Goal: Task Accomplishment & Management: Use online tool/utility

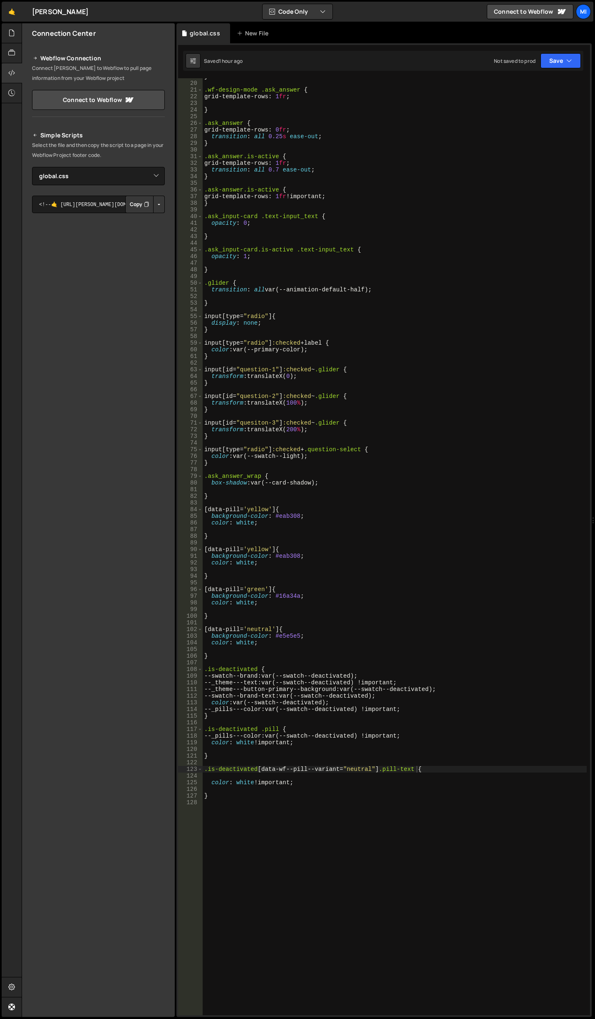
select select "45692"
click at [8, 35] on div at bounding box center [12, 33] width 20 height 20
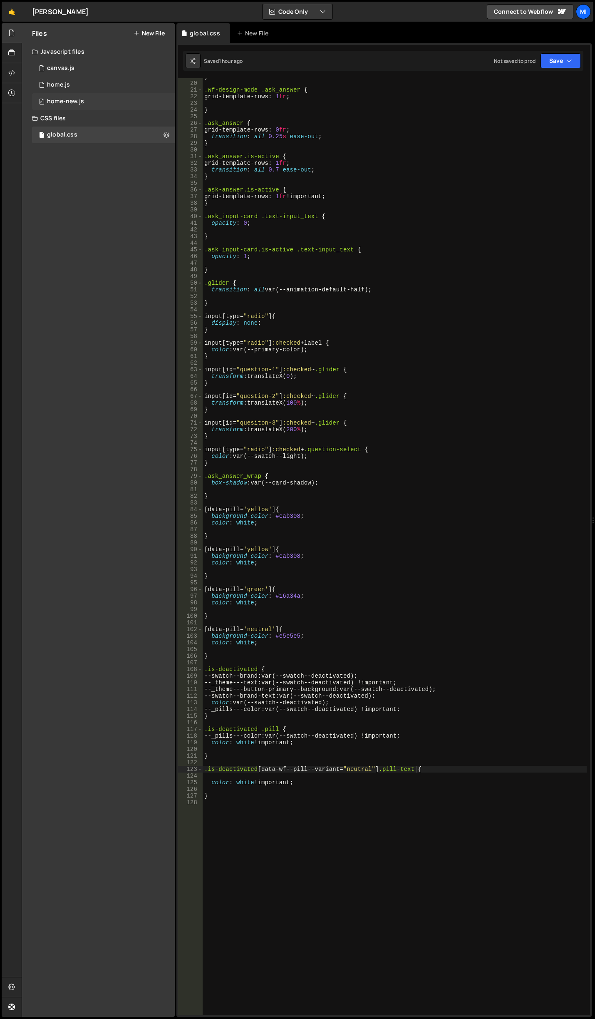
click at [95, 102] on div "0 home-new.js 0" at bounding box center [103, 101] width 143 height 17
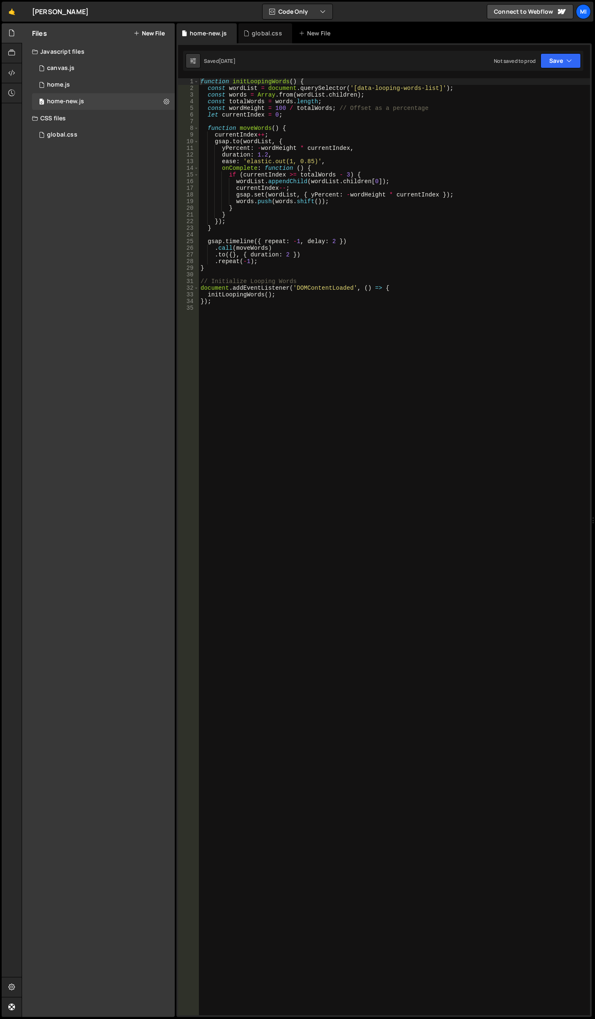
click at [358, 467] on div "function initLoopingWords ( ) { const wordList = document . querySelector ( '[d…" at bounding box center [394, 553] width 391 height 950
click at [329, 186] on div "function initLoopingWords ( ) { const wordList = document . querySelector ( '[d…" at bounding box center [394, 553] width 391 height 950
type textarea "currentIndex--;"
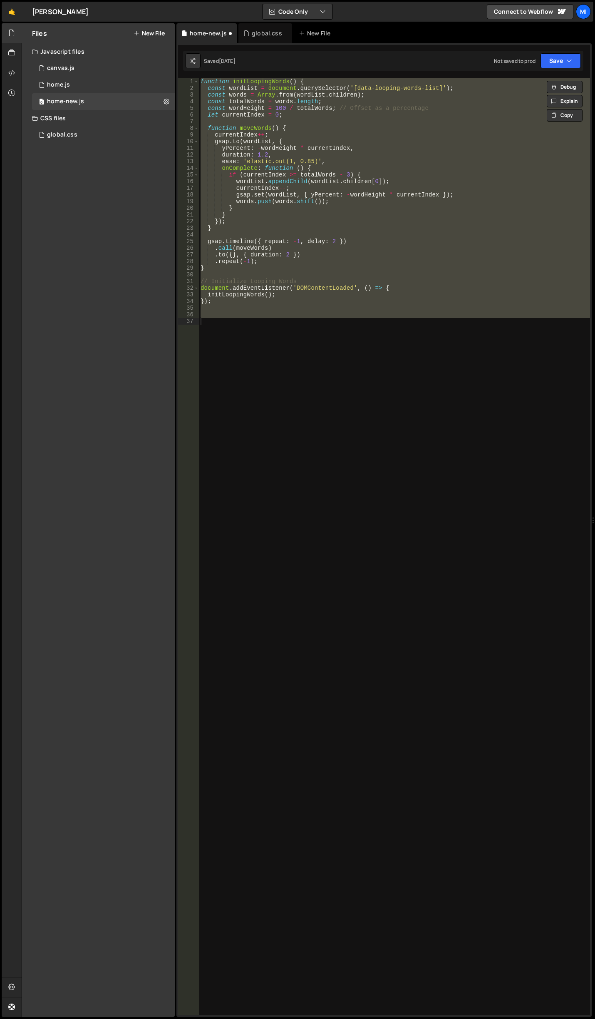
click at [269, 340] on div "function initLoopingWords ( ) { const wordList = document . querySelector ( '[d…" at bounding box center [394, 546] width 391 height 937
click at [279, 431] on div "function initLoopingWords ( ) { const wordList = document . querySelector ( '[d…" at bounding box center [394, 546] width 391 height 937
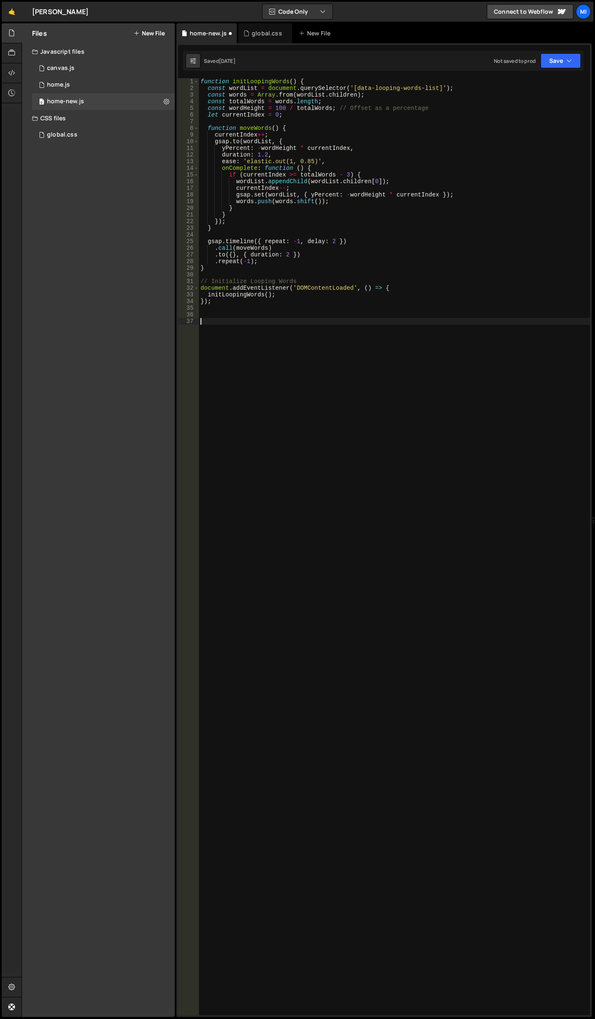
paste textarea "function initLoopingWords() {"
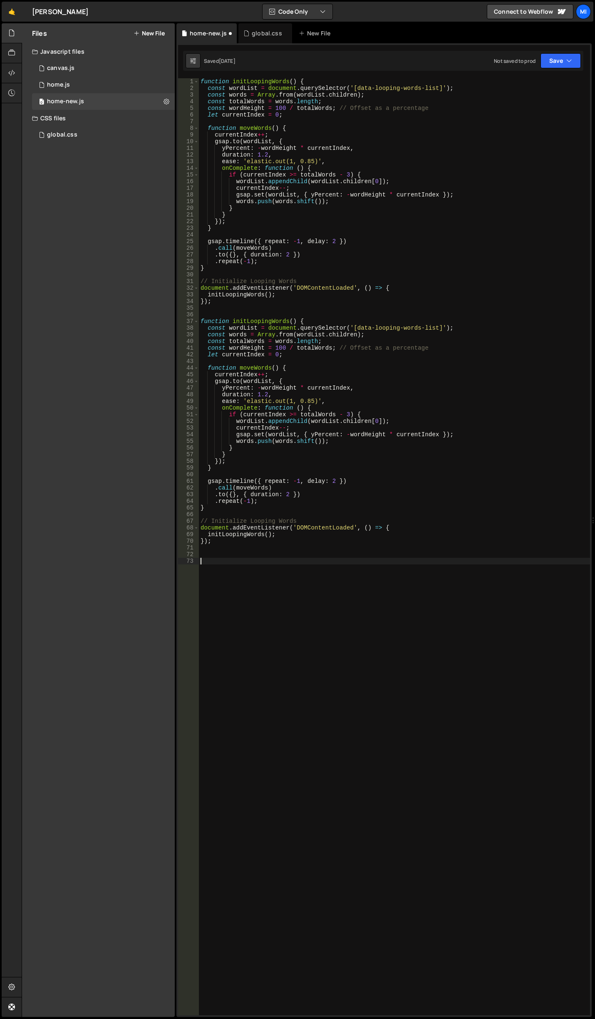
click at [287, 321] on div "function initLoopingWords ( ) { const wordList = document . querySelector ( '[d…" at bounding box center [394, 553] width 391 height 950
drag, startPoint x: 223, startPoint y: 536, endPoint x: 263, endPoint y: 534, distance: 40.5
click at [263, 534] on div "function initLoopingWords ( ) { const wordList = document . querySelector ( '[d…" at bounding box center [394, 553] width 391 height 950
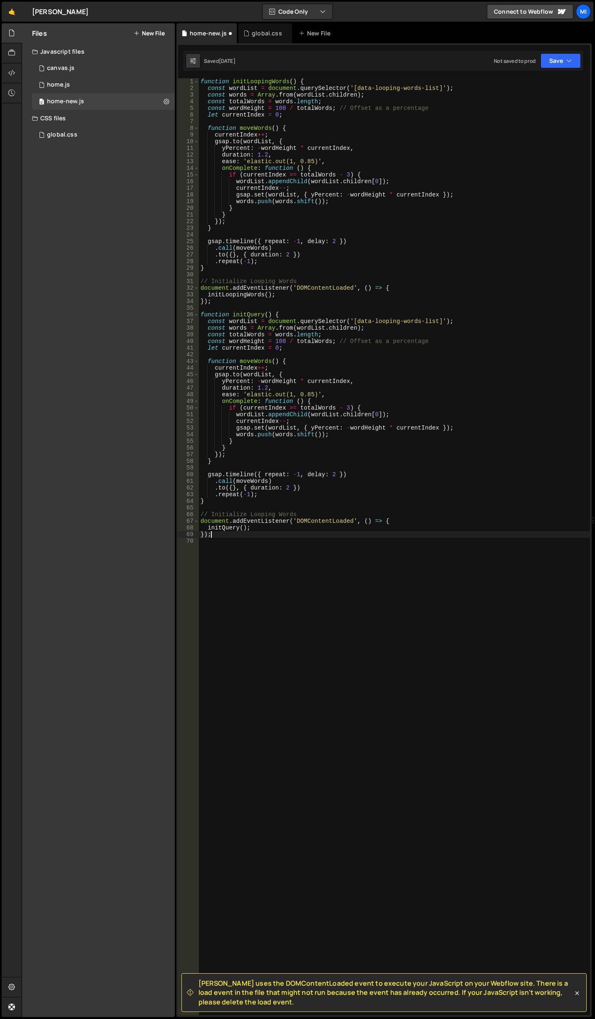
scroll to position [0, 0]
click at [340, 449] on div "function initLoopingWords ( ) { const wordList = document . querySelector ( '[d…" at bounding box center [394, 553] width 391 height 950
drag, startPoint x: 353, startPoint y: 320, endPoint x: 435, endPoint y: 320, distance: 81.6
click at [435, 320] on div "function initLoopingWords ( ) { const wordList = document . querySelector ( '[d…" at bounding box center [394, 553] width 391 height 950
paste textarea "anim-query"
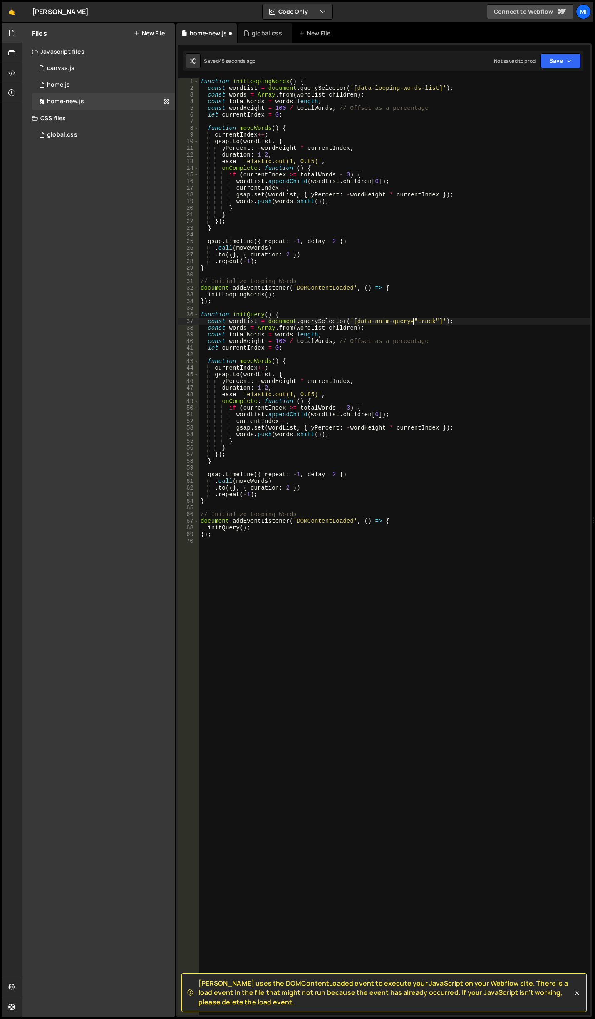
scroll to position [0, 15]
type textarea "const wordList = document.querySelector('[data-anim-query="track"]');"
click at [300, 358] on div "function initLoopingWords ( ) { const wordList = document . querySelector ( '[d…" at bounding box center [394, 553] width 391 height 950
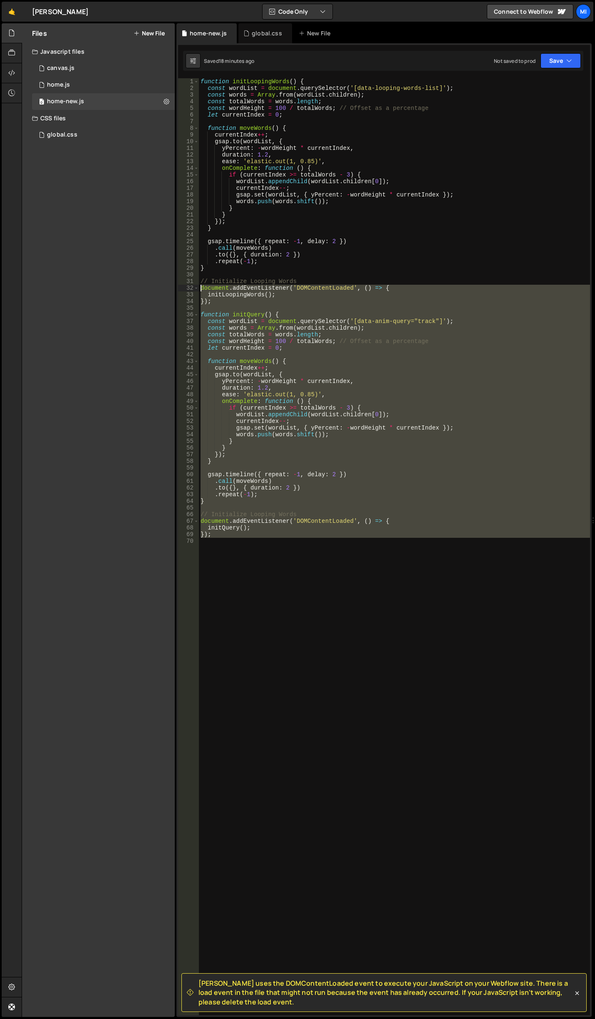
drag, startPoint x: 221, startPoint y: 543, endPoint x: 162, endPoint y: 288, distance: 262.0
click at [162, 288] on div "Files New File Javascript files 0 canvas.js 0 0 home.js 0 0 home-new.js 0" at bounding box center [309, 520] width 574 height 994
type textarea "document.addEventListener('DOMContentLoaded', () => { initLoopingWords();"
click at [249, 32] on div "global.css" at bounding box center [262, 33] width 39 height 8
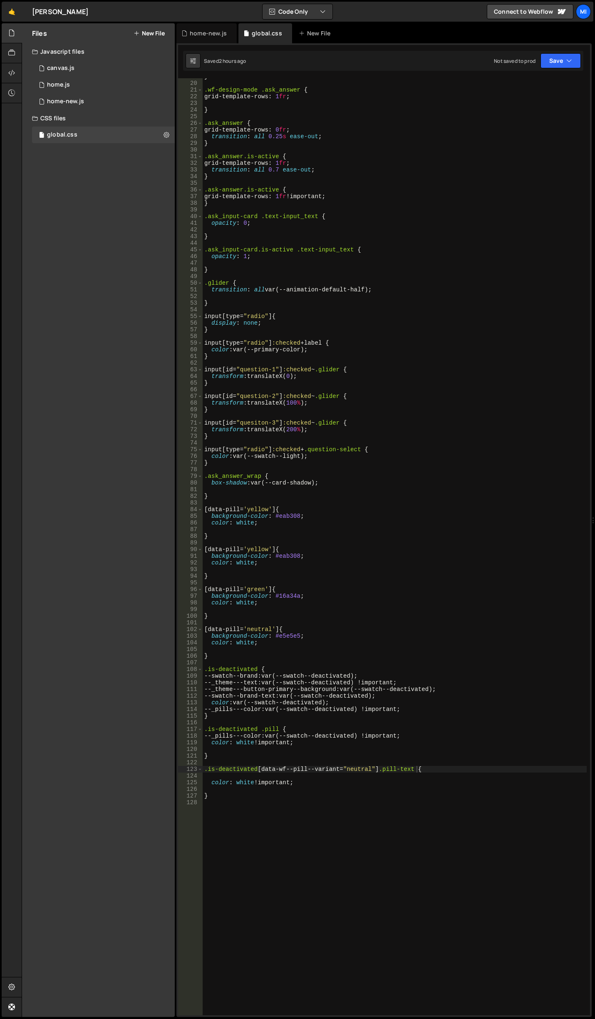
type textarea ".is-deactivated {"
drag, startPoint x: 258, startPoint y: 672, endPoint x: 209, endPoint y: 670, distance: 48.7
click at [209, 670] on div "} .wf-design-mode .ask_answer { grid-template-rows : 1 fr ; } .ask_answer { gri…" at bounding box center [395, 548] width 384 height 950
click at [213, 33] on div "home-new.js" at bounding box center [208, 33] width 37 height 8
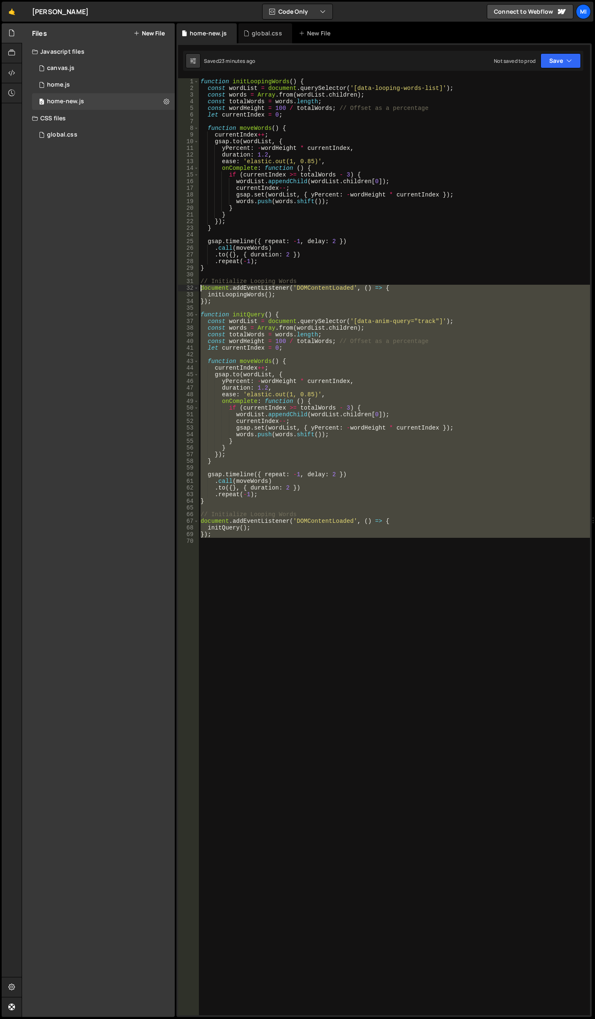
drag, startPoint x: 222, startPoint y: 541, endPoint x: 169, endPoint y: 287, distance: 259.6
click at [169, 287] on div "Files New File Javascript files 0 canvas.js 0 0 home.js 0 0 home-new.js 0" at bounding box center [309, 520] width 574 height 994
type textarea "document.addEventListener('DOMContentLoaded', () => { initLoopingWords();"
click at [243, 557] on div "function initLoopingWords ( ) { const wordList = document . querySelector ( '[d…" at bounding box center [394, 546] width 391 height 937
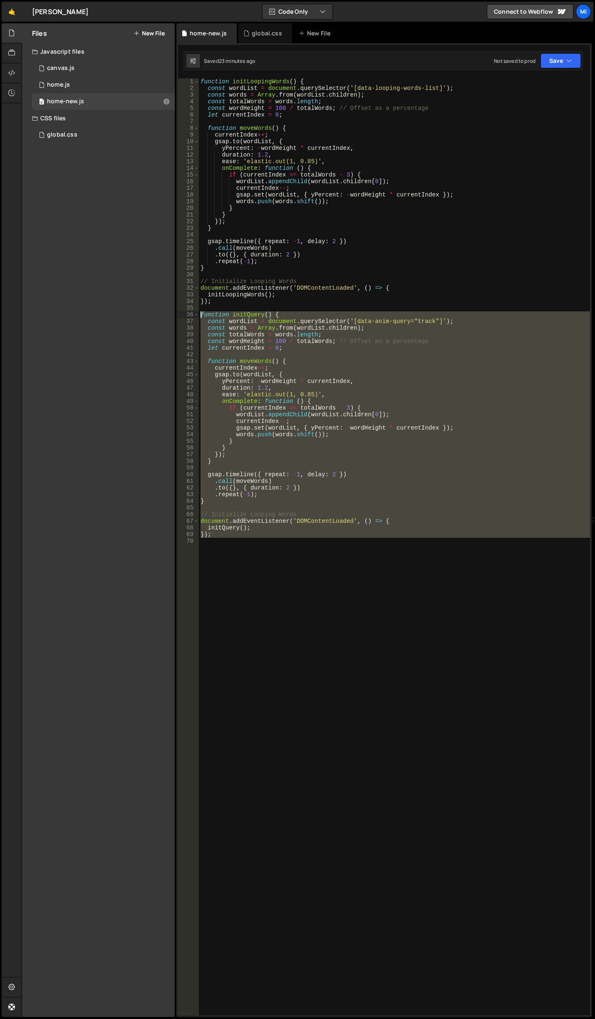
drag, startPoint x: 226, startPoint y: 556, endPoint x: 135, endPoint y: 315, distance: 258.1
click at [135, 315] on div "Files New File Javascript files 0 canvas.js 0 0 home.js 0 0 home-new.js 0" at bounding box center [309, 520] width 574 height 994
paste textarea "}"
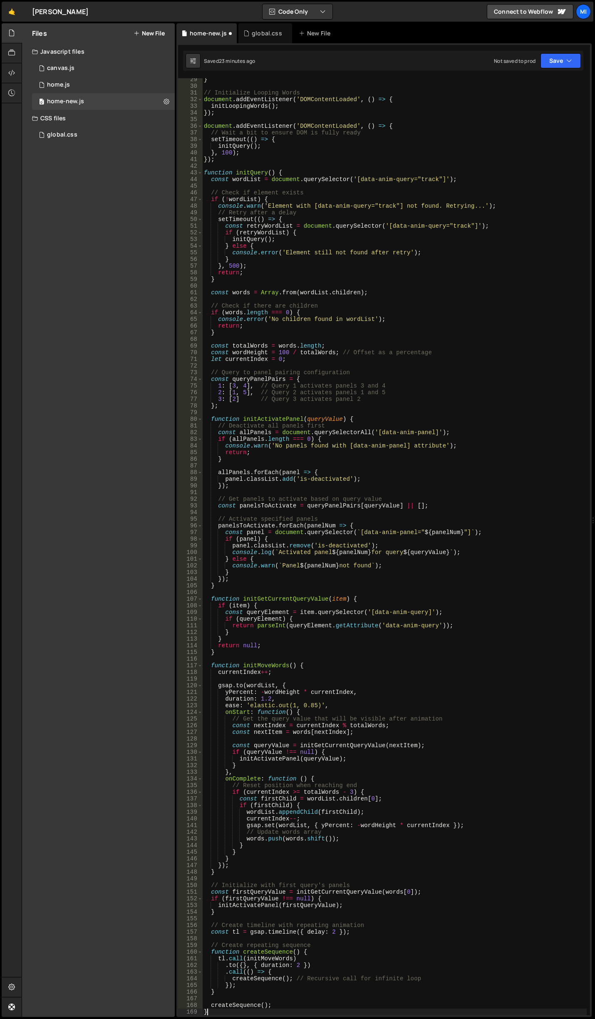
scroll to position [189, 0]
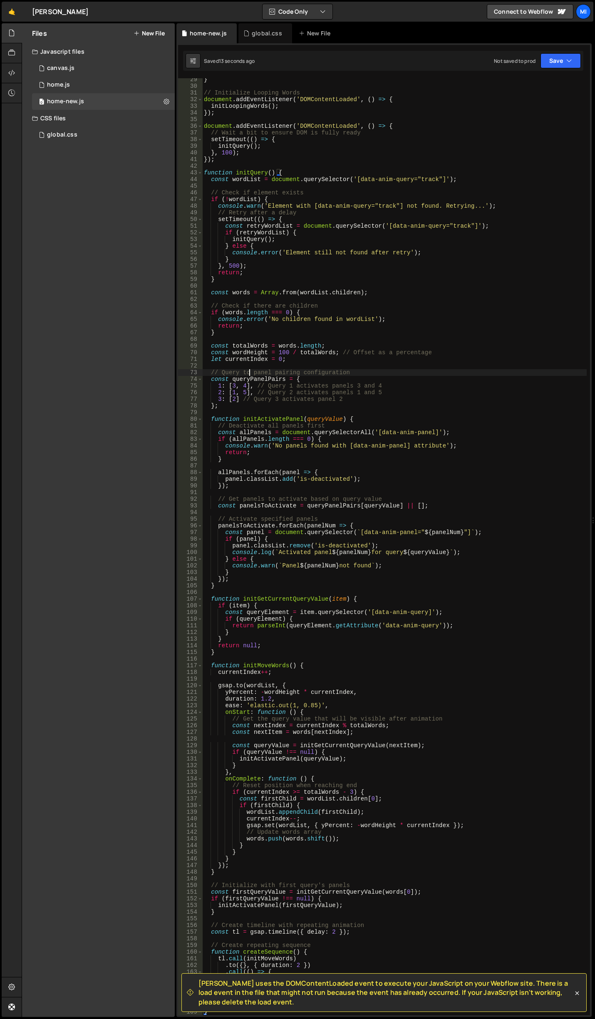
click at [248, 375] on div "} // Initialize Looping Words document . addEventListener ( 'DOMContentLoaded' …" at bounding box center [394, 551] width 385 height 950
click at [235, 397] on div "} // Initialize Looping Words document . addEventListener ( 'DOMContentLoaded' …" at bounding box center [394, 551] width 385 height 950
click at [248, 398] on div "} // Initialize Looping Words document . addEventListener ( 'DOMContentLoaded' …" at bounding box center [394, 551] width 385 height 950
click at [238, 385] on div "} // Initialize Looping Words document . addEventListener ( 'DOMContentLoaded' …" at bounding box center [394, 551] width 385 height 950
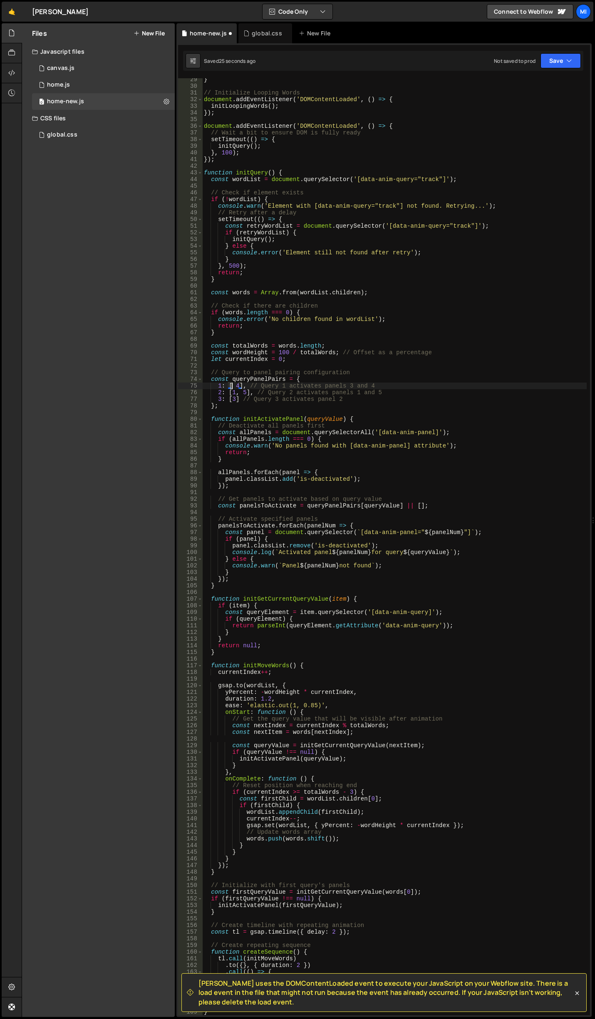
type textarea "1: [4], // Query 1 activates panels 3 and 4"
click at [246, 28] on div "global.css" at bounding box center [265, 33] width 54 height 20
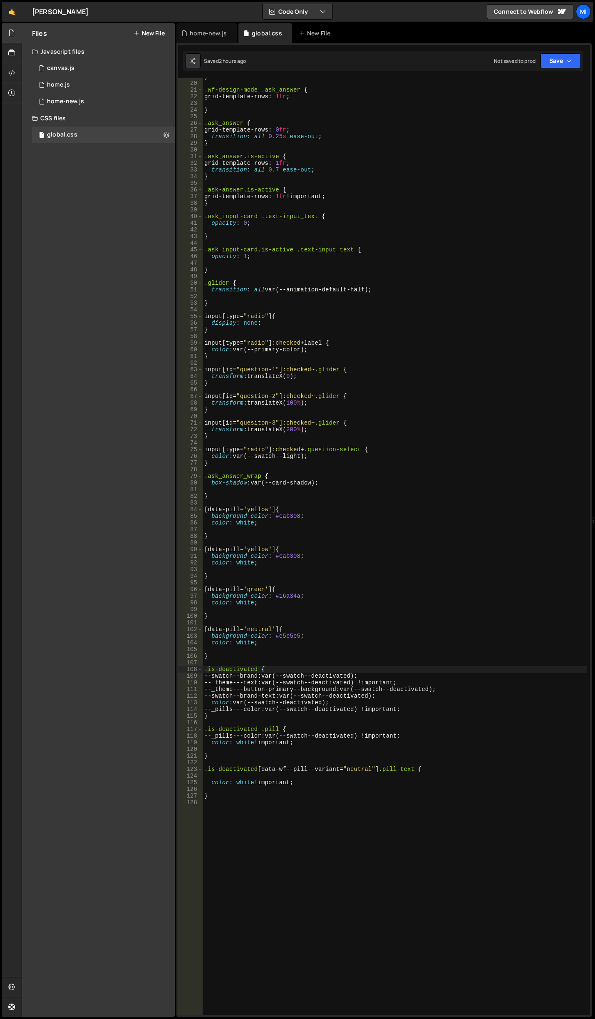
click at [275, 840] on div "} .wf-design-mode .ask_answer { grid-template-rows : 1 fr ; } .ask_answer { gri…" at bounding box center [395, 548] width 384 height 950
click at [286, 671] on div "} .wf-design-mode .ask_answer { grid-template-rows : 1 fr ; } .ask_answer { gri…" at bounding box center [395, 548] width 384 height 950
type textarea ".is-deactivated {"
click at [323, 652] on div "} .wf-design-mode .ask_answer { grid-template-rows : 1 fr ; } .ask_answer { gri…" at bounding box center [395, 548] width 384 height 950
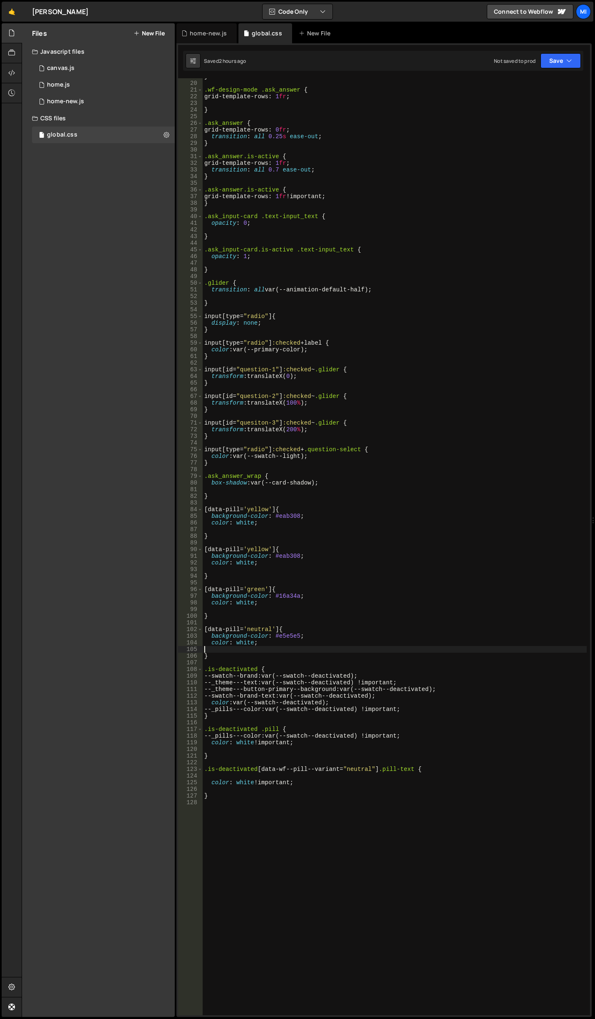
click at [335, 666] on div "} .wf-design-mode .ask_answer { grid-template-rows : 1 fr ; } .ask_answer { gri…" at bounding box center [395, 548] width 384 height 950
click at [333, 653] on div "} .wf-design-mode .ask_answer { grid-template-rows : 1 fr ; } .ask_answer { gri…" at bounding box center [395, 548] width 384 height 950
type textarea "}"
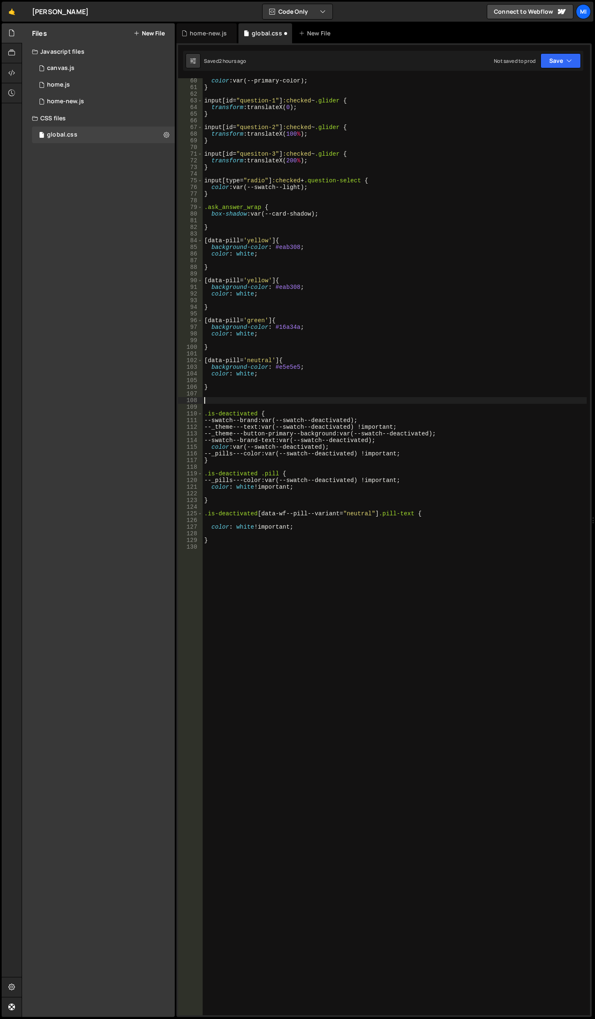
scroll to position [394, 0]
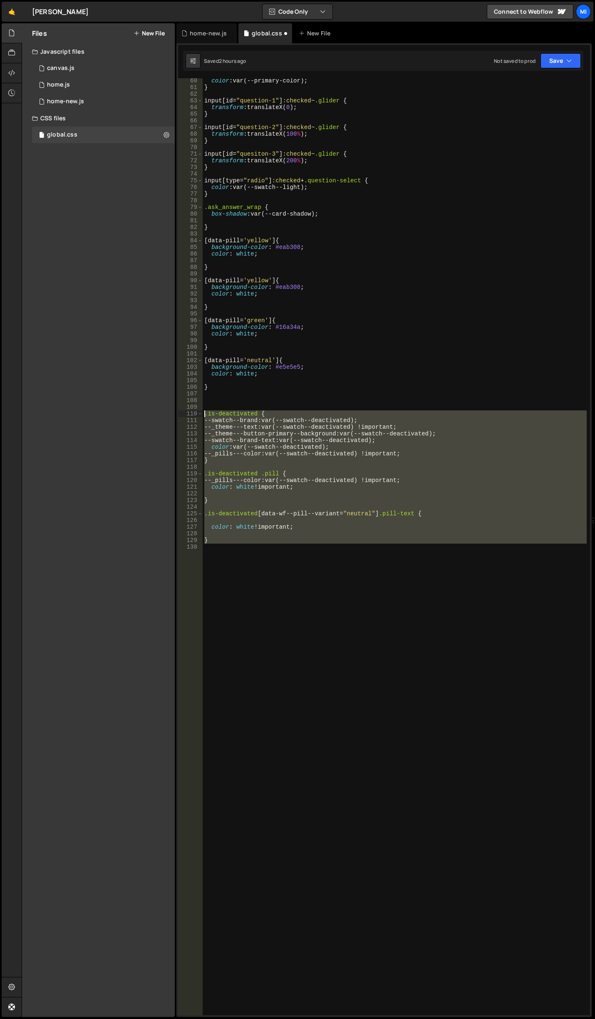
drag, startPoint x: 257, startPoint y: 574, endPoint x: 117, endPoint y: 411, distance: 215.1
click at [117, 411] on div "Files New File Javascript files 0 canvas.js 0 0 home.js 0 0 home-new.js 0" at bounding box center [309, 520] width 574 height 994
click at [397, 463] on div "color : var(--primary-color) ; } input [ id = " question-1 " ] :checked ~ .glid…" at bounding box center [395, 546] width 384 height 937
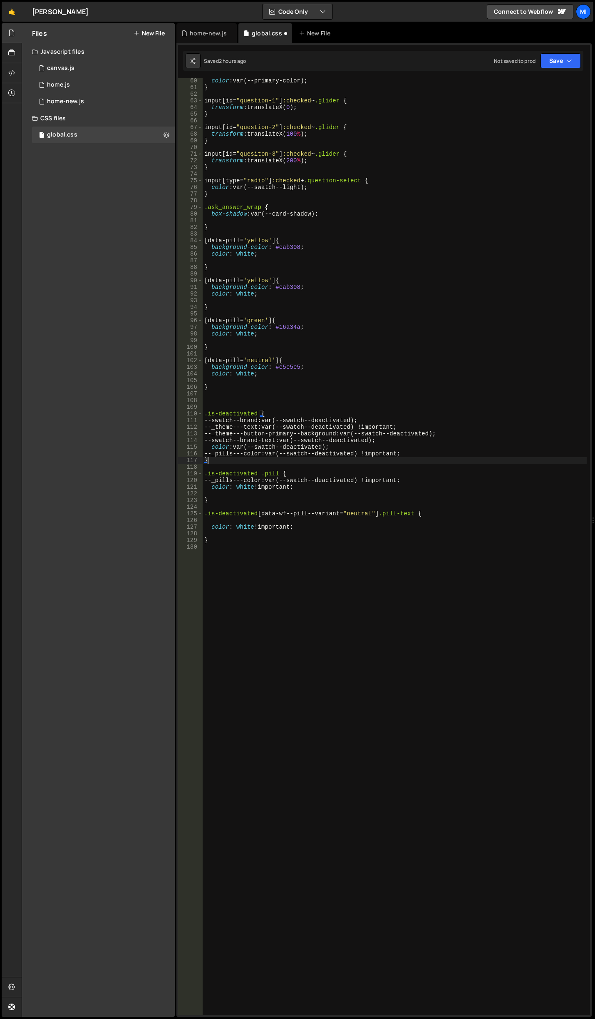
click at [426, 449] on div "color : var(--primary-color) ; } input [ id = " question-1 " ] :checked ~ .glid…" at bounding box center [395, 552] width 384 height 950
click at [427, 459] on div "color : var(--primary-color) ; } input [ id = " question-1 " ] :checked ~ .glid…" at bounding box center [395, 552] width 384 height 950
type textarea "--_pills---color: var(--swatch--deactivated) !important;"
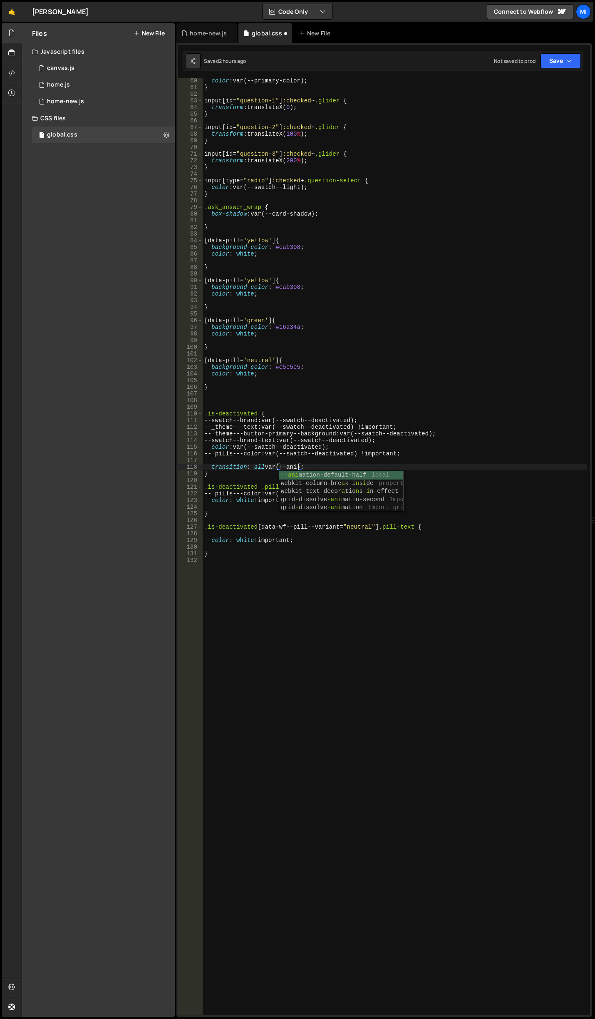
scroll to position [0, 7]
type textarea "}"
type textarea "color: white !important;"
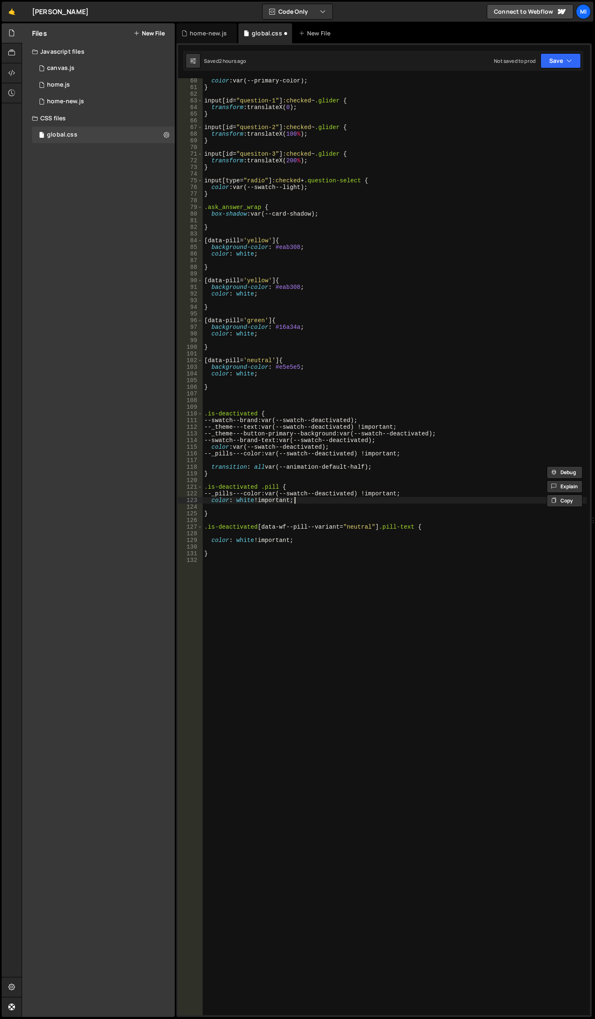
paste textarea "transition: all var(--animation-default-half);"
type textarea "transition: all var(--animation-default-half);"
type textarea "}"
type textarea ".is-deactivated [data-wf--pill--variant="neutral"] .pill-text {"
type textarea "color: white !important;"
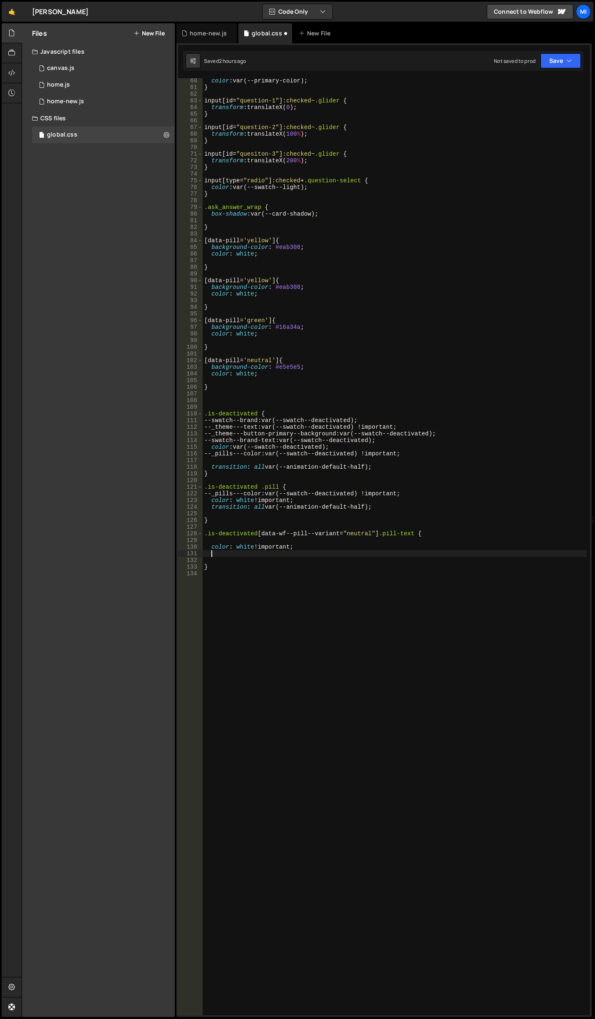
paste textarea "transition: all var(--animation-default-half);"
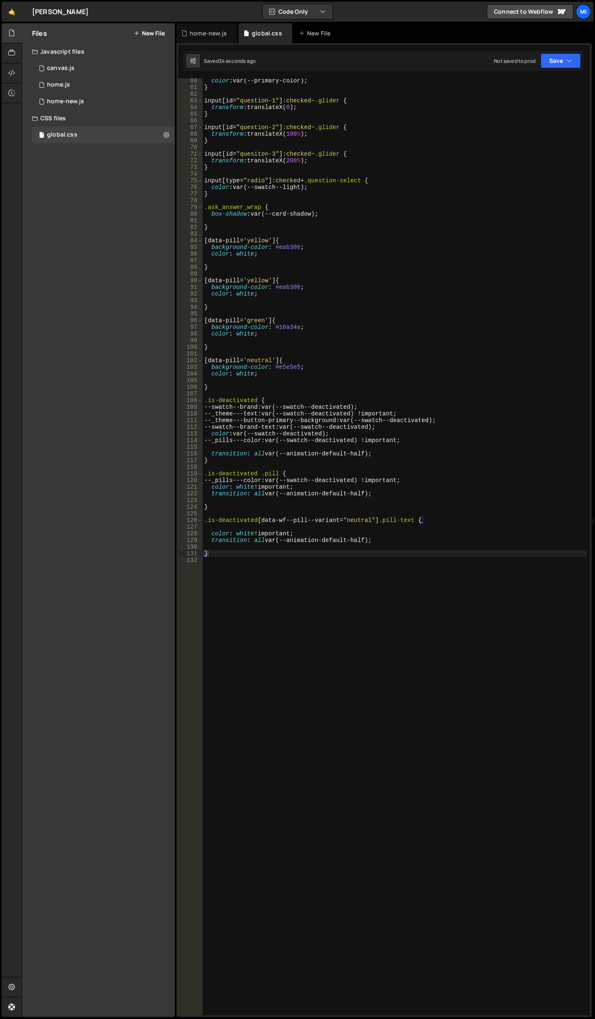
click at [337, 541] on div "color : var(--primary-color) ; } input [ id = " question-1 " ] :checked ~ .glid…" at bounding box center [395, 552] width 384 height 950
click at [351, 455] on div "color : var(--primary-color) ; } input [ id = " question-1 " ] :checked ~ .glid…" at bounding box center [395, 552] width 384 height 950
drag, startPoint x: 351, startPoint y: 494, endPoint x: 365, endPoint y: 493, distance: 14.2
click at [365, 493] on div "color : var(--primary-color) ; } input [ id = " question-1 " ] :checked ~ .glid…" at bounding box center [395, 552] width 384 height 950
drag, startPoint x: 350, startPoint y: 542, endPoint x: 365, endPoint y: 540, distance: 14.7
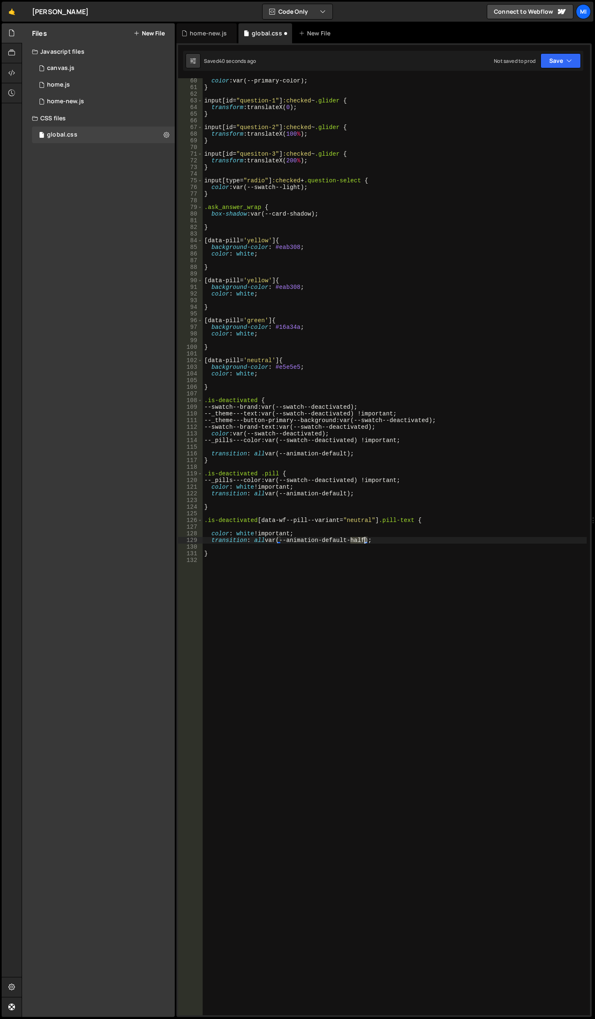
click at [365, 540] on div "color : var(--primary-color) ; } input [ id = " question-1 " ] :checked ~ .glid…" at bounding box center [395, 552] width 384 height 950
click at [345, 480] on div "color : var(--primary-color) ; } input [ id = " question-1 " ] :checked ~ .glid…" at bounding box center [395, 552] width 384 height 950
click at [254, 386] on div "color : var(--primary-color) ; } input [ id = " question-1 " ] :checked ~ .glid…" at bounding box center [395, 552] width 384 height 950
type textarea "}"
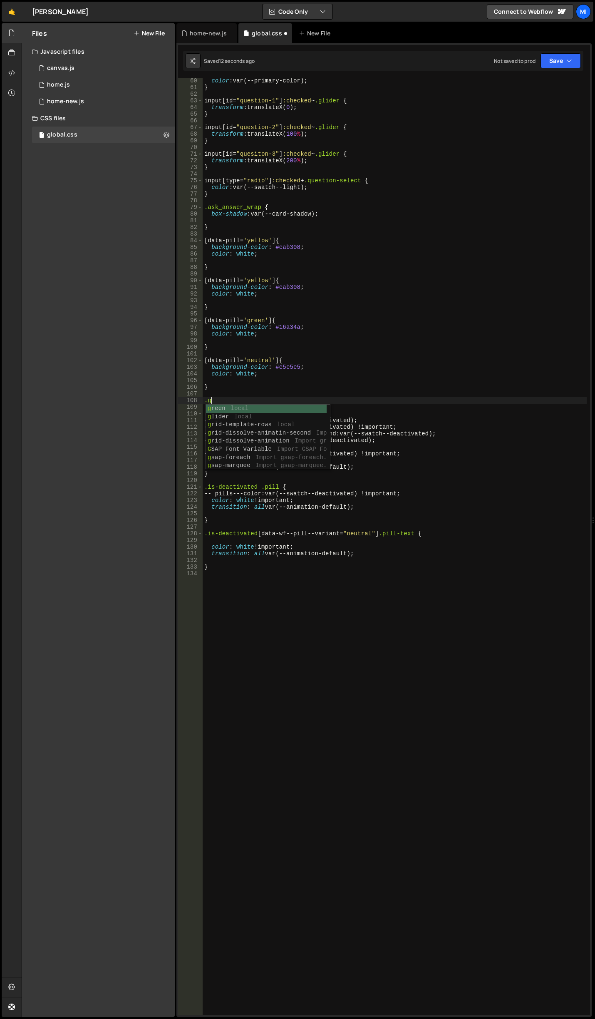
type textarea "."
type textarea "body {}"
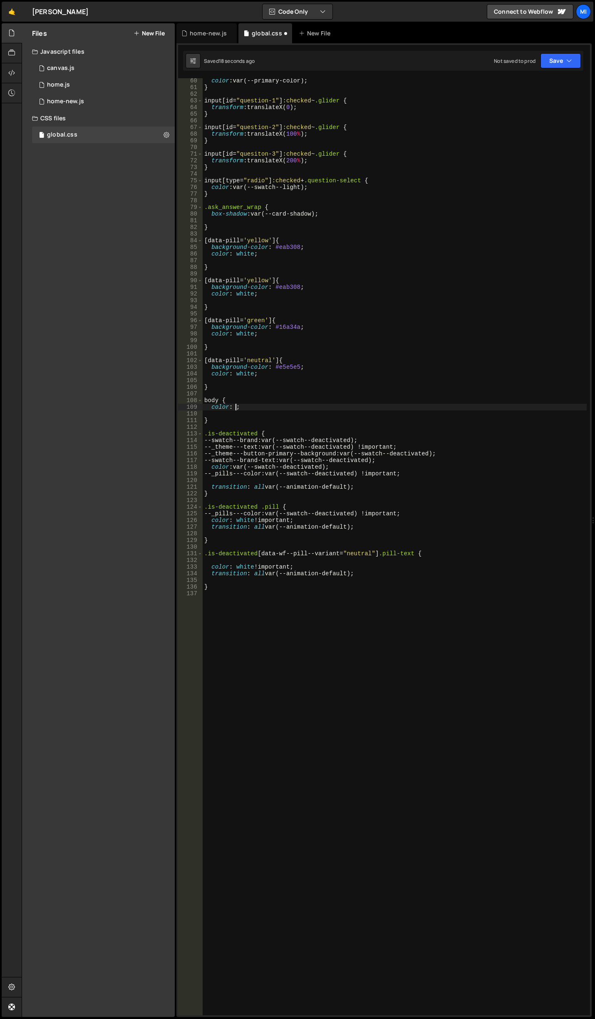
scroll to position [0, 2]
paste textarea "transition: all var(--animation-default-half);;"
drag, startPoint x: 357, startPoint y: 485, endPoint x: 206, endPoint y: 488, distance: 150.3
click at [206, 488] on div "color : var(--primary-color) ; } input [ id = " question-1 " ] :checked ~ .glid…" at bounding box center [395, 552] width 384 height 950
type textarea "transition: all var(--animation-default);"
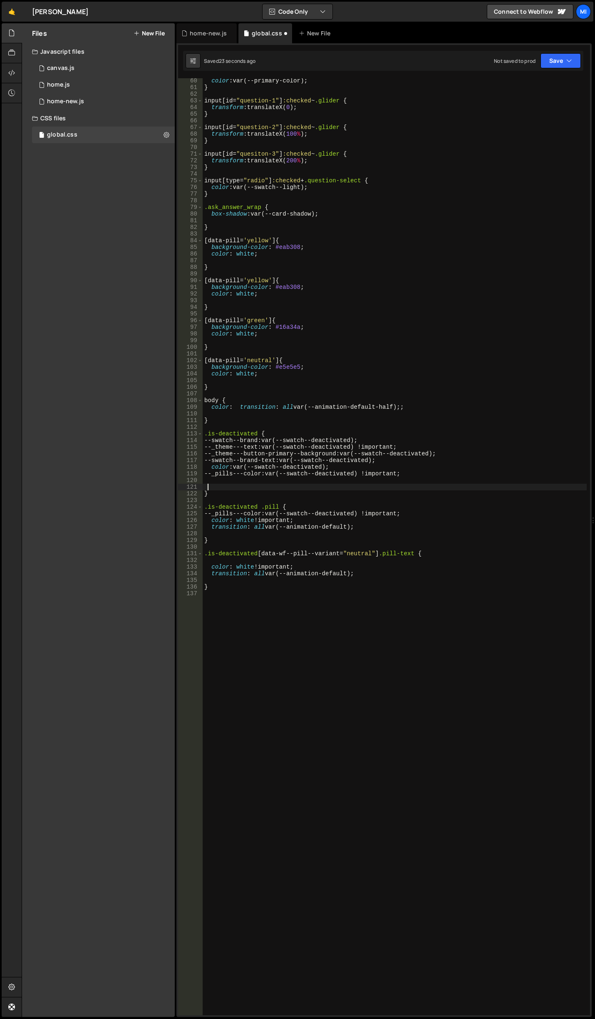
scroll to position [0, 0]
drag, startPoint x: 211, startPoint y: 405, endPoint x: 292, endPoint y: 410, distance: 80.5
click at [292, 410] on div "color : var(--primary-color) ; } input [ id = " question-1 " ] :checked ~ .glid…" at bounding box center [395, 552] width 384 height 950
type textarea "color: transition: all var(--animation-default-half);;"
click at [245, 480] on div "color : var(--primary-color) ; } input [ id = " question-1 " ] :checked ~ .glid…" at bounding box center [395, 552] width 384 height 950
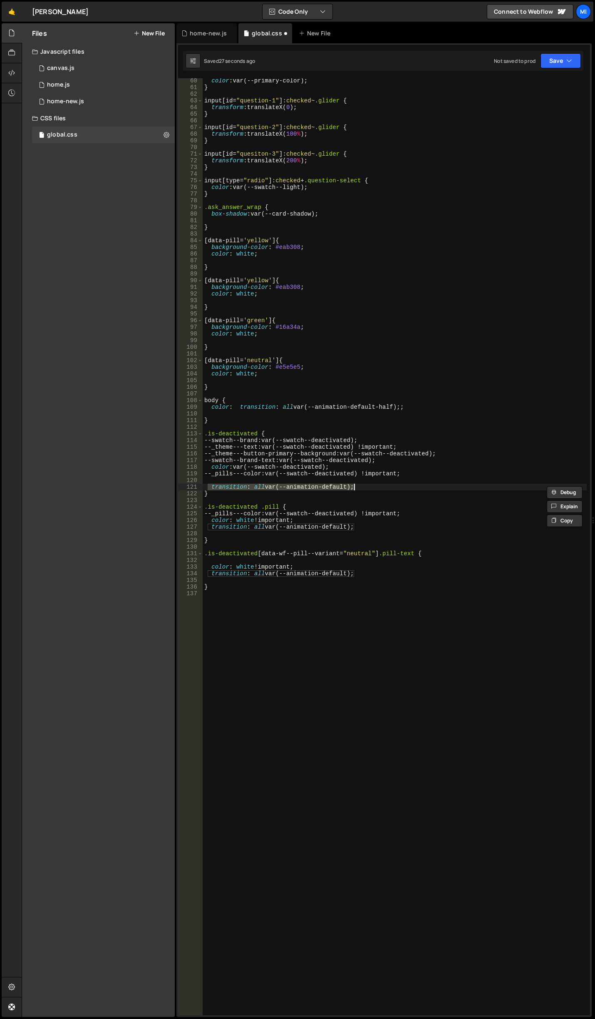
drag, startPoint x: 207, startPoint y: 486, endPoint x: 393, endPoint y: 487, distance: 186.0
click at [393, 487] on div "color : var(--primary-color) ; } input [ id = " question-1 " ] :checked ~ .glid…" at bounding box center [395, 552] width 384 height 950
drag, startPoint x: 409, startPoint y: 404, endPoint x: 211, endPoint y: 407, distance: 197.3
click at [211, 407] on div "color : var(--primary-color) ; } input [ id = " question-1 " ] :checked ~ .glid…" at bounding box center [395, 552] width 384 height 950
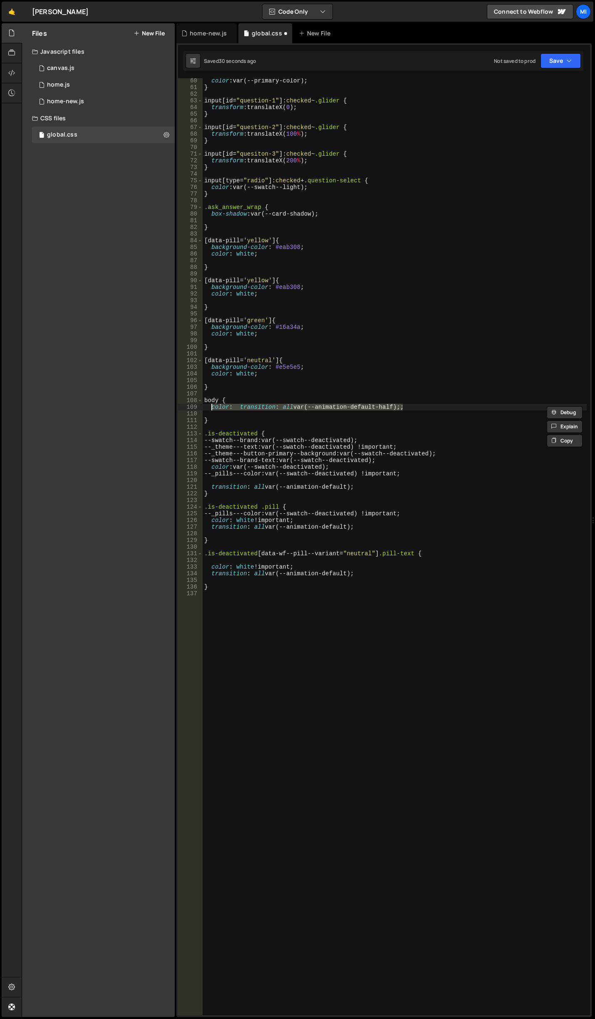
paste textarea "transition: all var(--animation-default)"
type textarea "transition: all var(--animation-default);"
click at [267, 680] on div "color : var(--primary-color) ; } input [ id = " question-1 " ] :checked ~ .glid…" at bounding box center [395, 552] width 384 height 950
paste textarea ".anim_layout *"
type textarea ".anim_layout * {}"
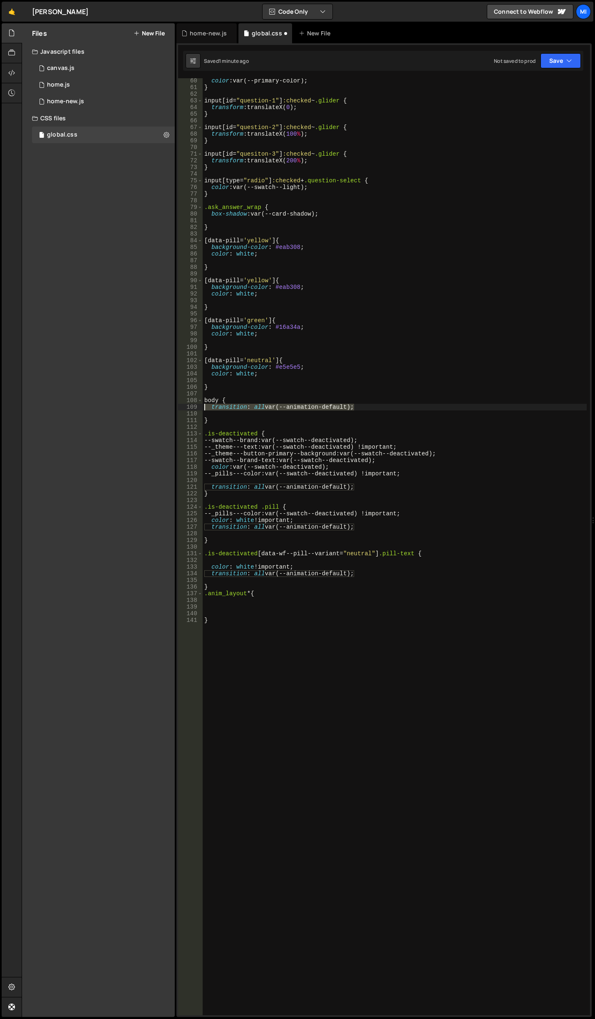
drag, startPoint x: 357, startPoint y: 410, endPoint x: 203, endPoint y: 406, distance: 154.0
click at [203, 406] on div "color : var(--primary-color) ; } input [ id = " question-1 " ] :checked ~ .glid…" at bounding box center [395, 552] width 384 height 950
type textarea "transition: all var(--animation-default);"
click at [229, 608] on div "color : var(--primary-color) ; } input [ id = " question-1 " ] :checked ~ .glid…" at bounding box center [395, 552] width 384 height 950
paste textarea "transition: all var(--animation-default);"
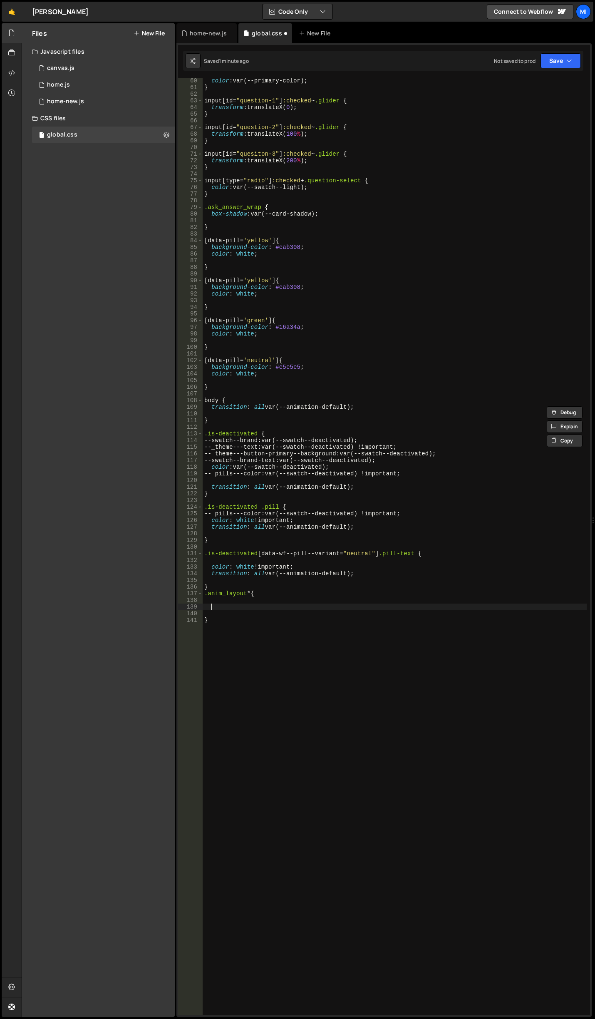
type textarea "transition: all var(--animation-default);"
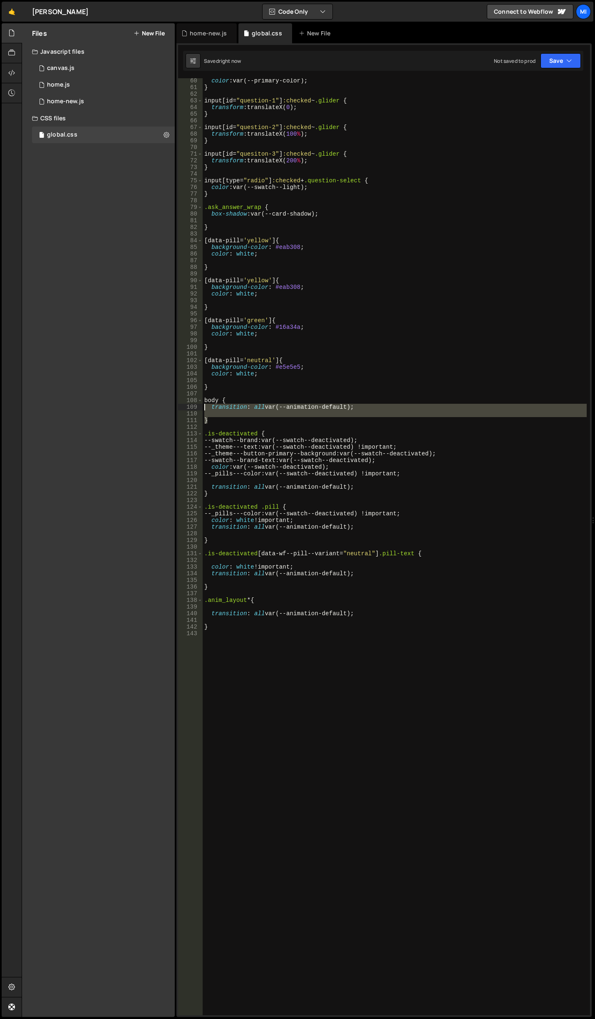
drag, startPoint x: 216, startPoint y: 421, endPoint x: 195, endPoint y: 405, distance: 26.7
click at [195, 405] on div "60 61 62 63 64 65 66 67 68 69 70 71 72 73 74 75 76 77 78 79 80 81 82 83 84 85 8…" at bounding box center [384, 546] width 412 height 937
click at [195, 388] on div "106" at bounding box center [190, 387] width 25 height 7
drag, startPoint x: 211, startPoint y: 421, endPoint x: 194, endPoint y: 402, distance: 24.8
click at [194, 402] on div "} 60 61 62 63 64 65 66 67 68 69 70 71 72 73 74 75 76 77 78 79 80 81 82 83 84 85…" at bounding box center [384, 546] width 412 height 937
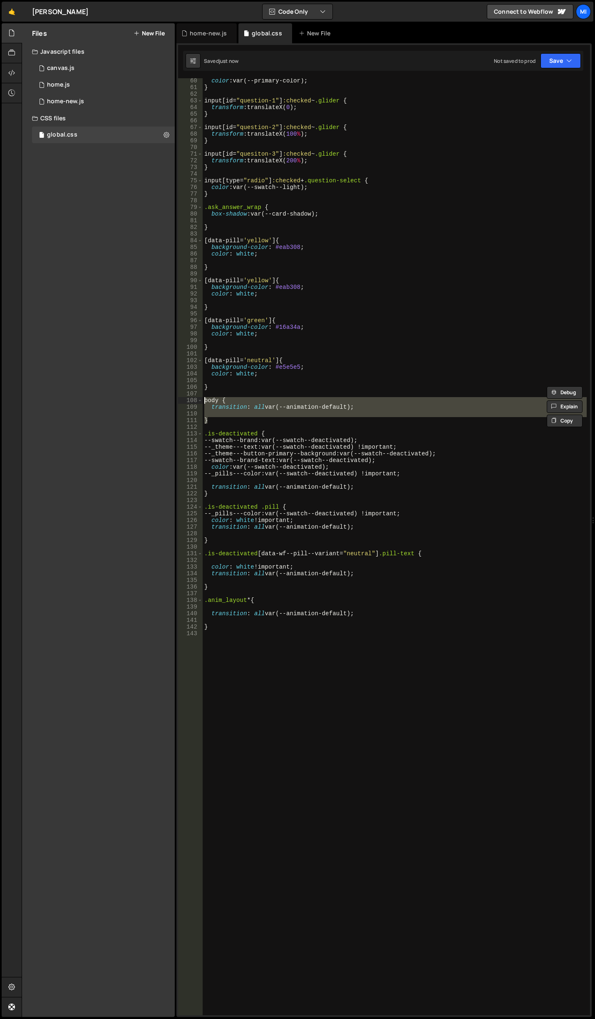
type textarea "body { transition: all var(--animation-default);"
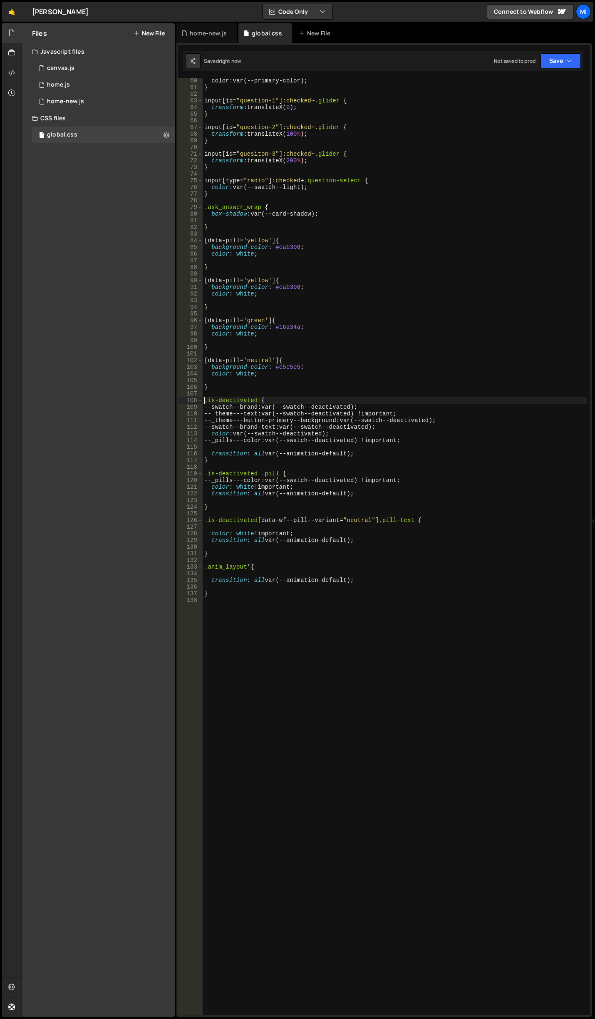
type textarea ".is-deactivated {"
click at [203, 32] on div "home-new.js" at bounding box center [208, 33] width 37 height 8
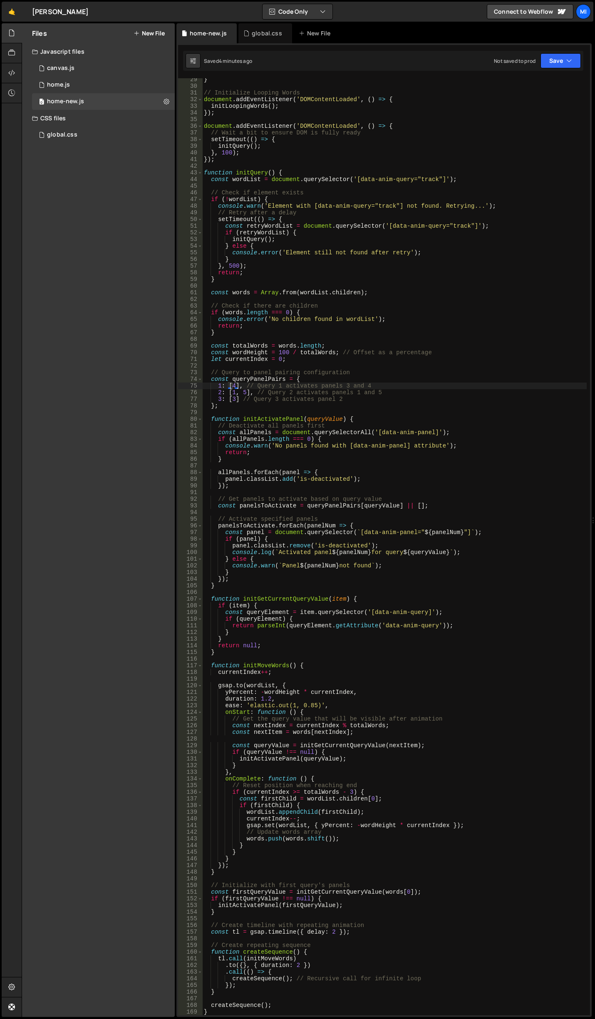
click at [301, 384] on div "} // Initialize Looping Words document . addEventListener ( 'DOMContentLoaded' …" at bounding box center [394, 551] width 385 height 950
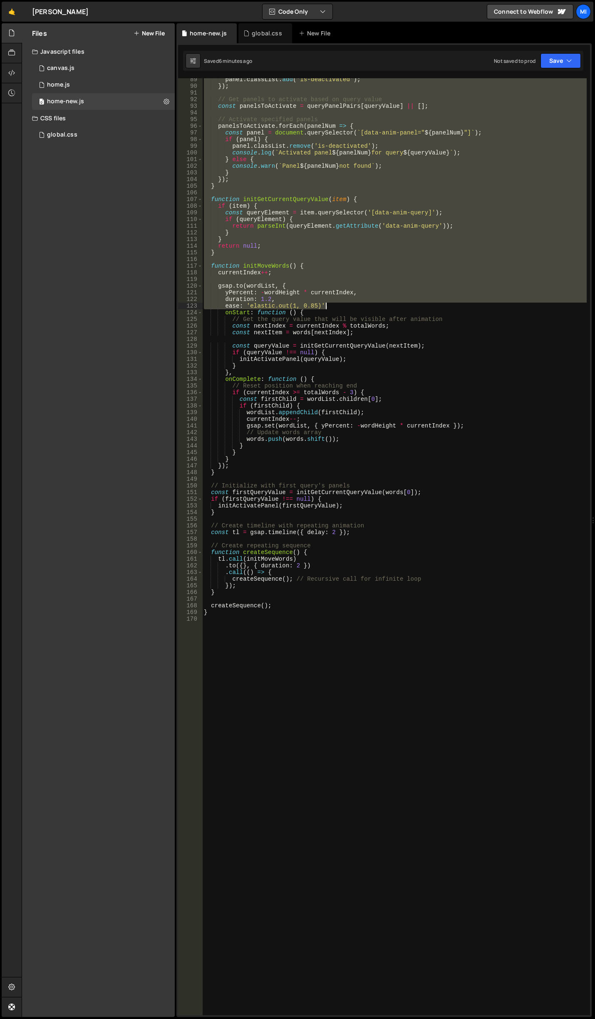
scroll to position [613, 0]
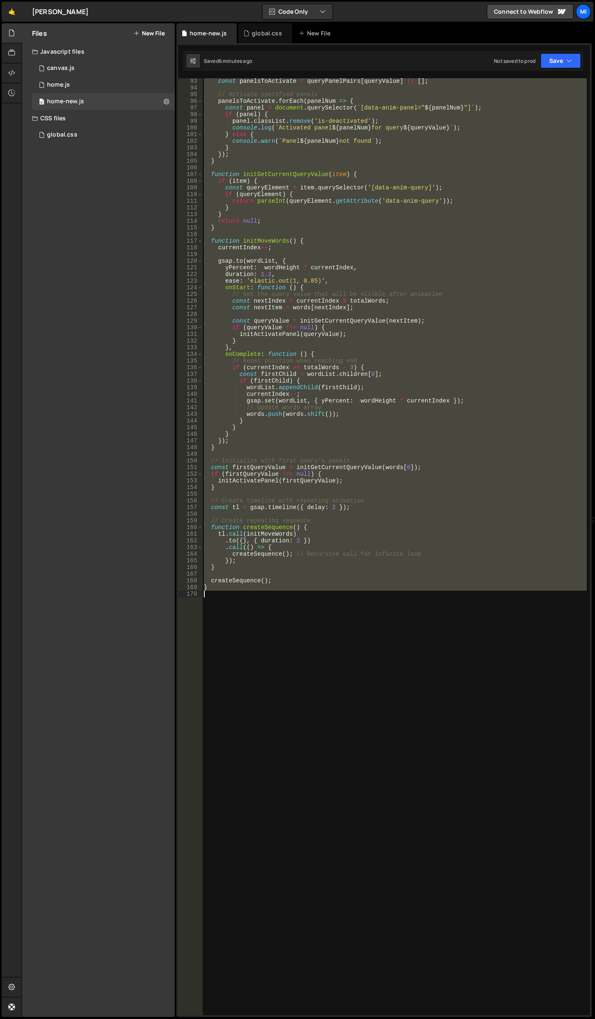
drag, startPoint x: 204, startPoint y: 175, endPoint x: 344, endPoint y: 616, distance: 462.4
click at [344, 616] on div "const panelsToActivate = queryPanelPairs [ queryValue ] || [ ] ; // Activate sp…" at bounding box center [394, 553] width 385 height 950
paste textarea
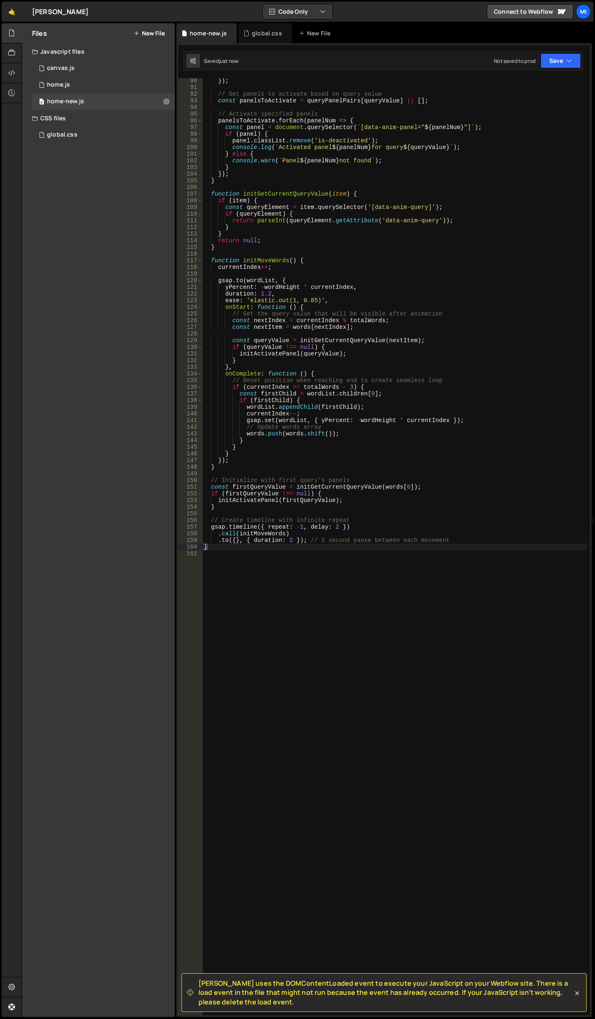
click at [324, 467] on div "}) ; // Get panels to activate based on query value const panelsToActivate = qu…" at bounding box center [394, 552] width 385 height 950
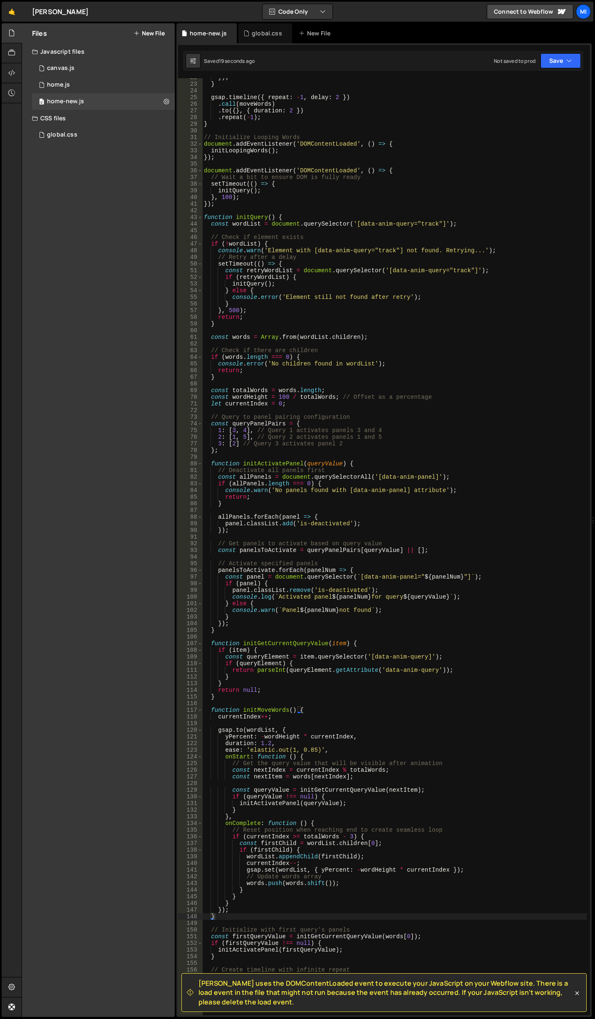
scroll to position [0, 0]
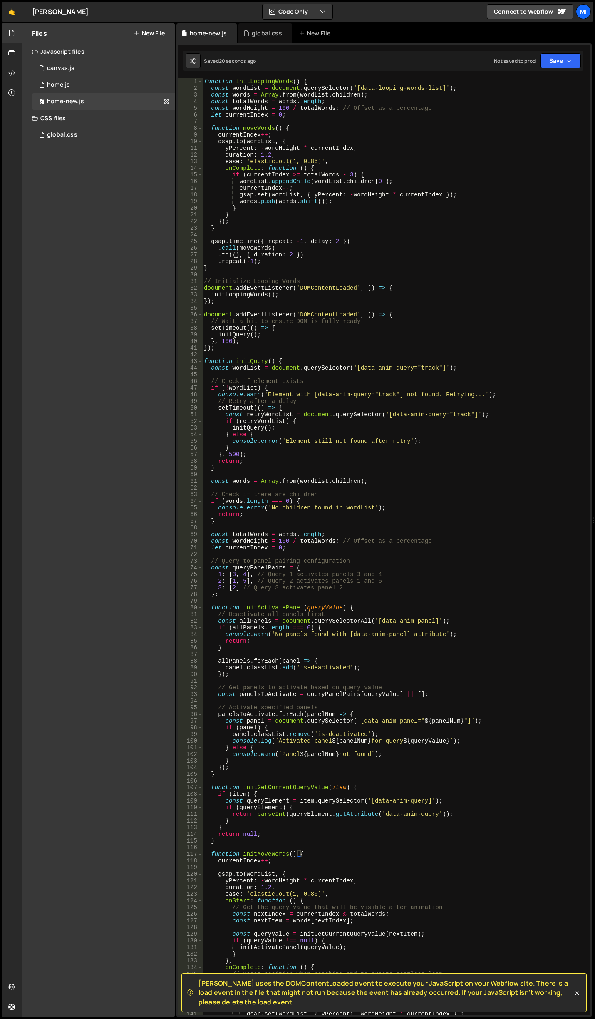
click at [404, 351] on div "function initLoopingWords ( ) { const wordList = document . querySelector ( '[d…" at bounding box center [394, 553] width 385 height 950
drag, startPoint x: 356, startPoint y: 366, endPoint x: 437, endPoint y: 365, distance: 81.2
click at [437, 365] on div "function initLoopingWords ( ) { const wordList = document . querySelector ( '[d…" at bounding box center [394, 553] width 385 height 950
click at [350, 285] on div "function initLoopingWords ( ) { const wordList = document . querySelector ( '[d…" at bounding box center [394, 553] width 385 height 950
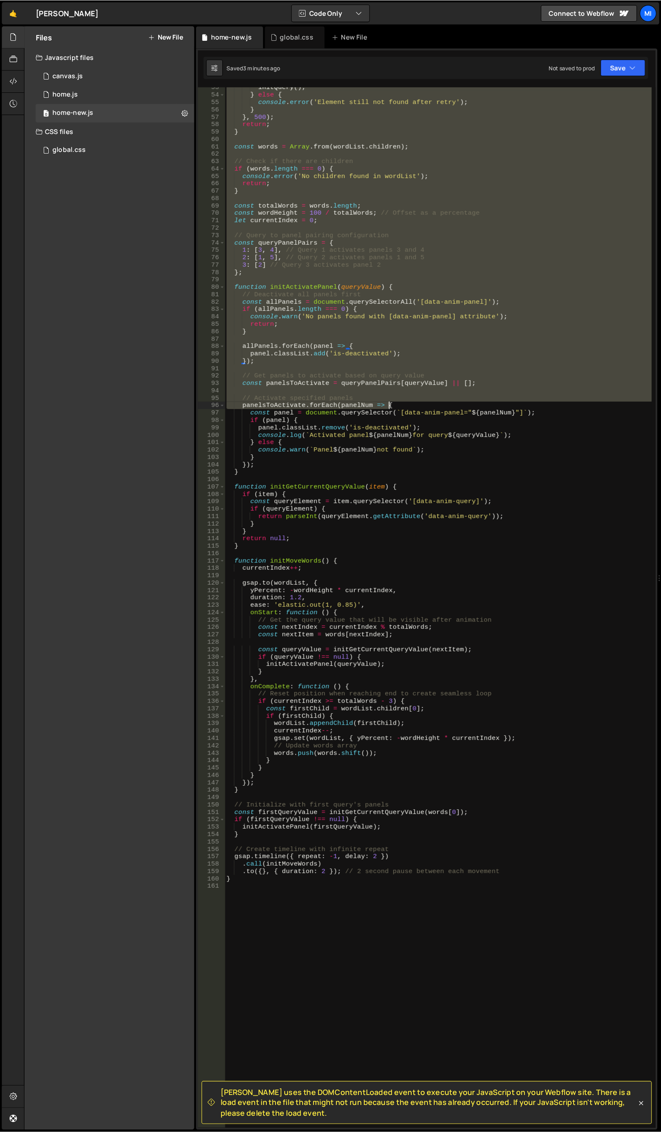
scroll to position [601, 0]
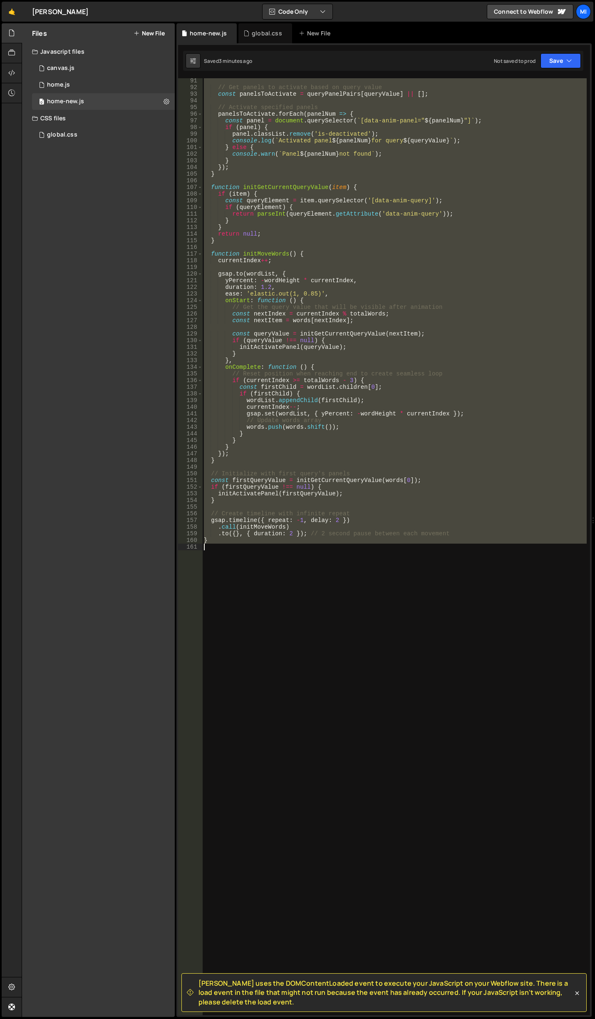
drag, startPoint x: 204, startPoint y: 362, endPoint x: 370, endPoint y: 568, distance: 264.8
click at [370, 568] on div "// Get panels to activate based on query value const panelsToActivate = queryPa…" at bounding box center [394, 552] width 385 height 950
paste textarea
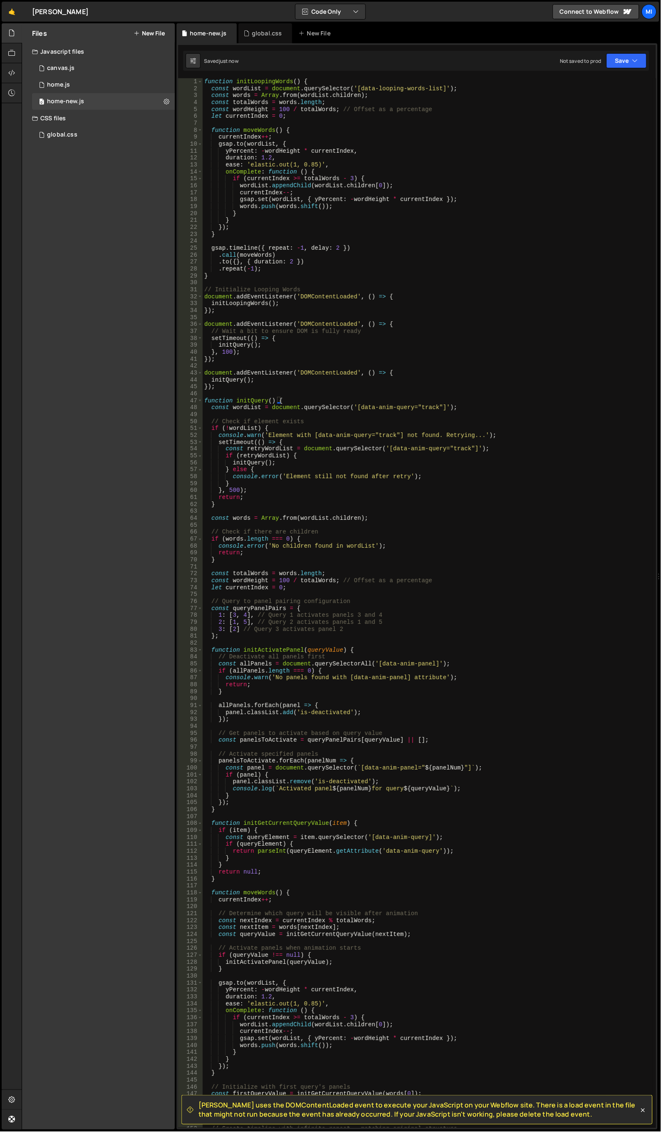
scroll to position [0, 0]
click at [328, 390] on div "function initLoopingWords ( ) { const wordList = document . querySelector ( '[d…" at bounding box center [428, 610] width 451 height 1064
click at [365, 437] on div "function initLoopingWords ( ) { const wordList = document . querySelector ( '[d…" at bounding box center [428, 610] width 451 height 1064
drag, startPoint x: 207, startPoint y: 400, endPoint x: 236, endPoint y: 402, distance: 29.2
click at [236, 402] on div "function initLoopingWords ( ) { const wordList = document . querySelector ( '[d…" at bounding box center [428, 610] width 451 height 1064
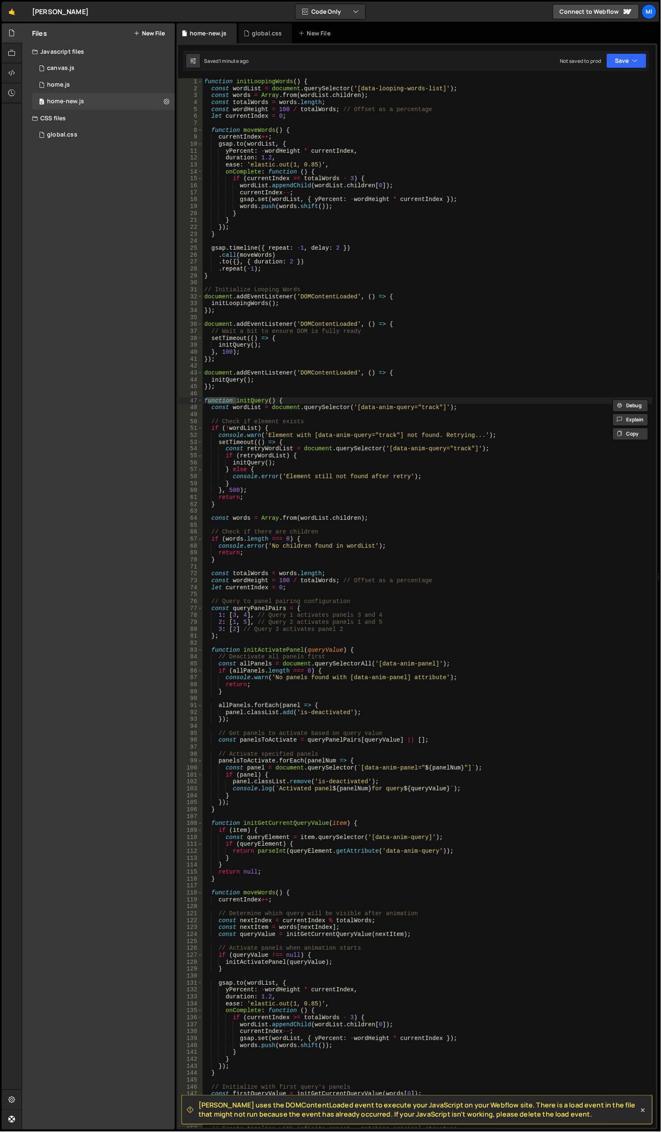
click at [218, 328] on div "function initLoopingWords ( ) { const wordList = document . querySelector ( '[d…" at bounding box center [428, 610] width 451 height 1064
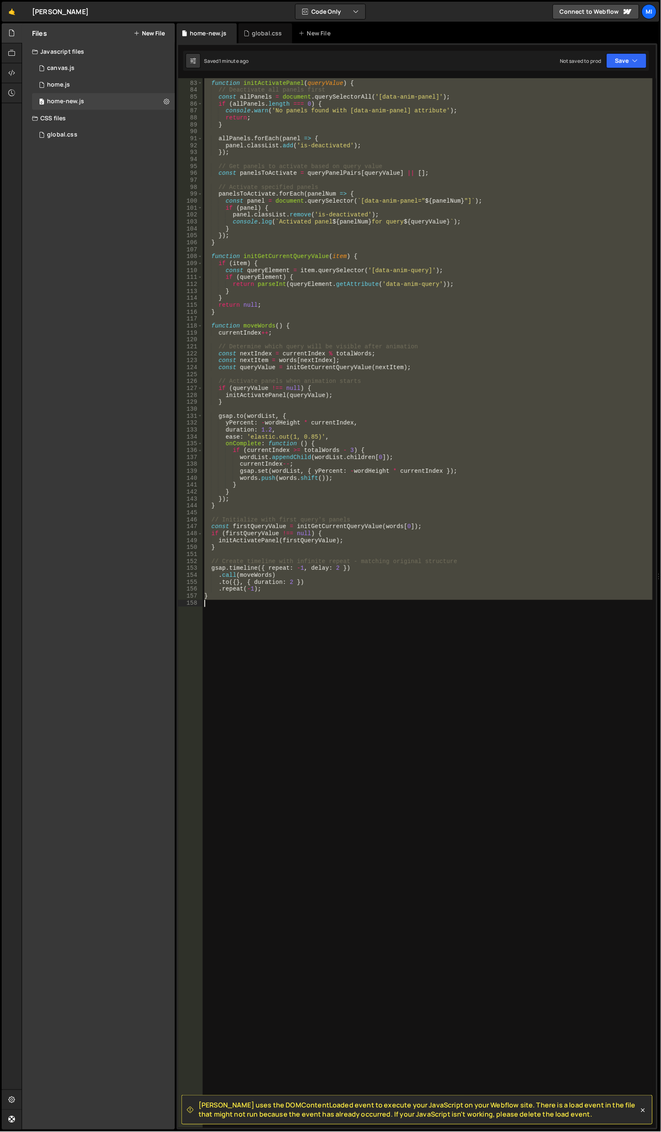
drag, startPoint x: 204, startPoint y: 324, endPoint x: 367, endPoint y: 692, distance: 402.5
click at [367, 692] on div "function initActivatePanel ( queryValue ) { // Deactivate all panels first cons…" at bounding box center [428, 605] width 451 height 1064
paste textarea
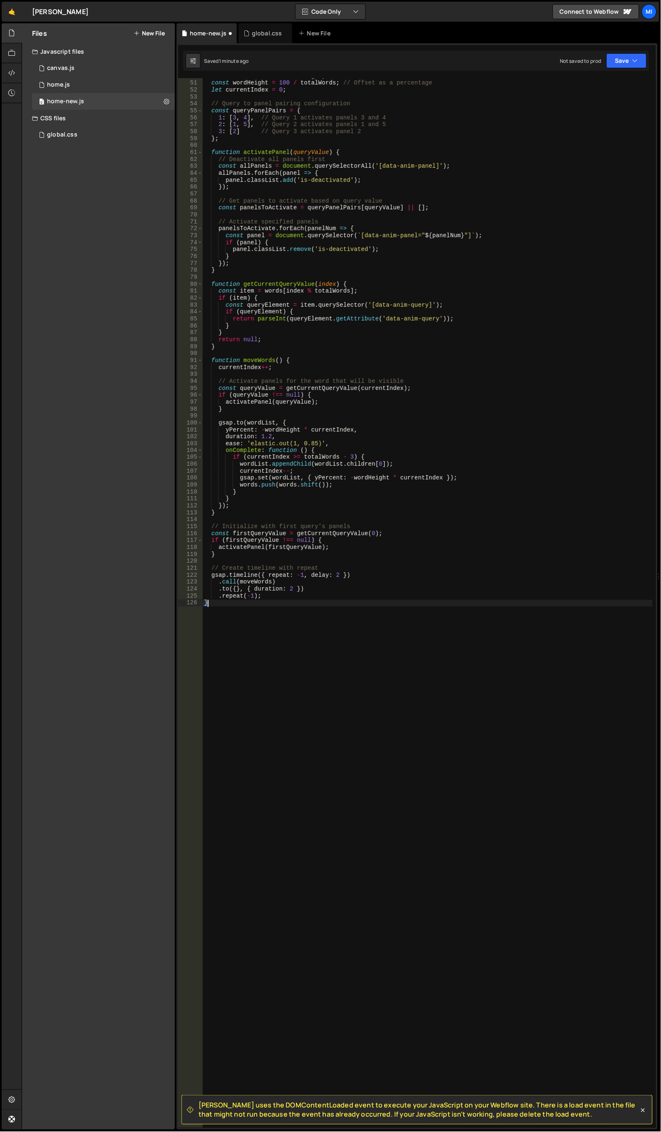
scroll to position [345, 0]
click at [283, 365] on div "const totalWords = words . length ; const wordHeight = 100 / totalWords ; // Of…" at bounding box center [428, 605] width 451 height 1064
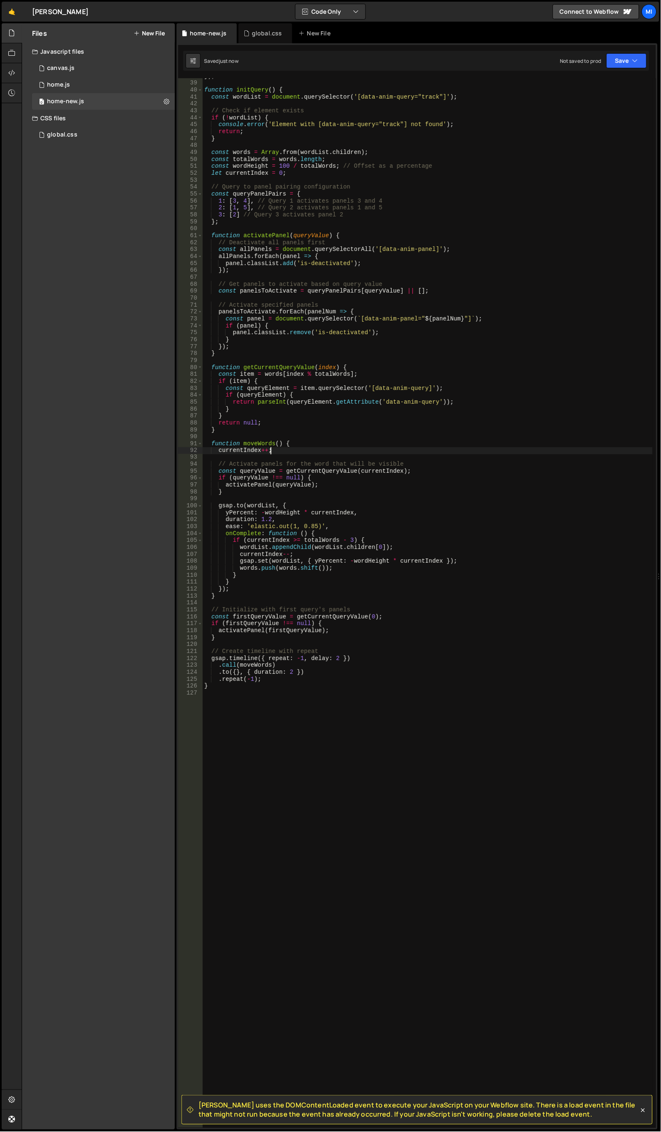
scroll to position [206, 0]
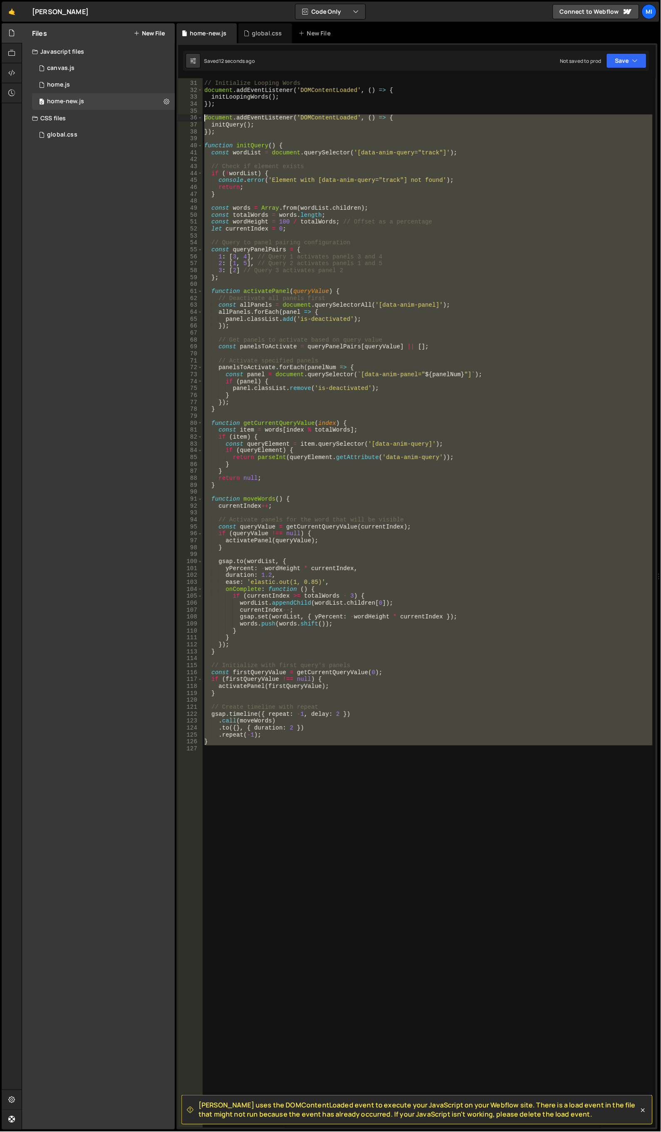
drag, startPoint x: 244, startPoint y: 751, endPoint x: 178, endPoint y: 118, distance: 636.5
click at [178, 118] on div "currentIndex++; 30 31 32 33 34 35 36 37 38 39 40 41 42 43 44 45 46 47 48 49 50 …" at bounding box center [417, 603] width 478 height 1050
type textarea "document.addEventListener('DOMContentLoaded', () => { initQuery();"
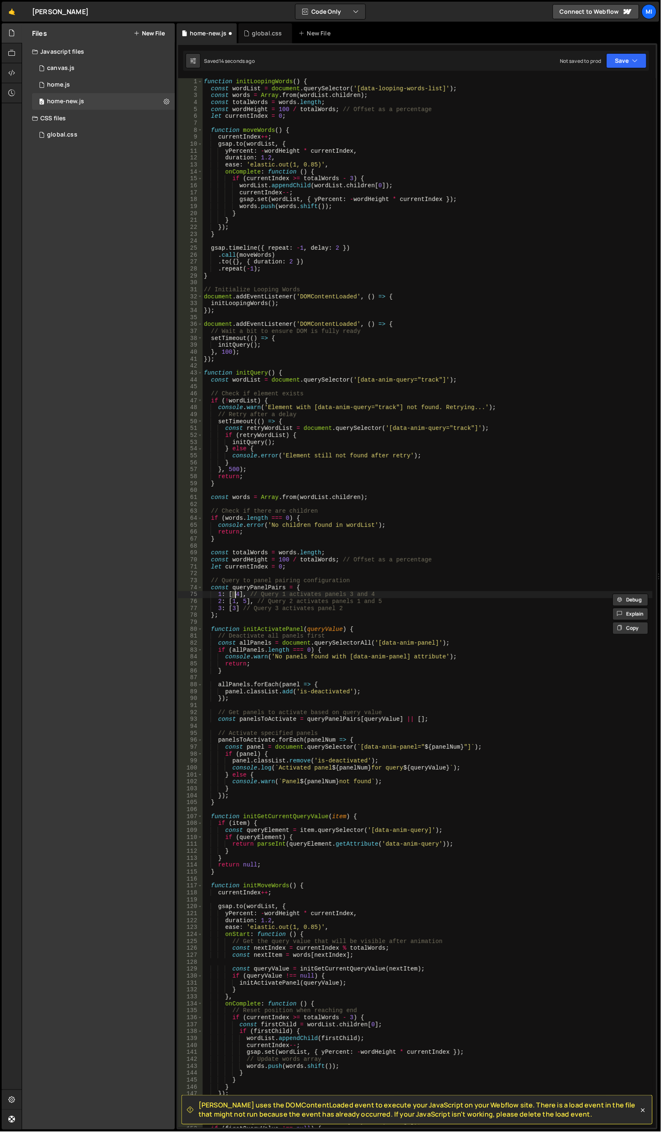
scroll to position [0, 0]
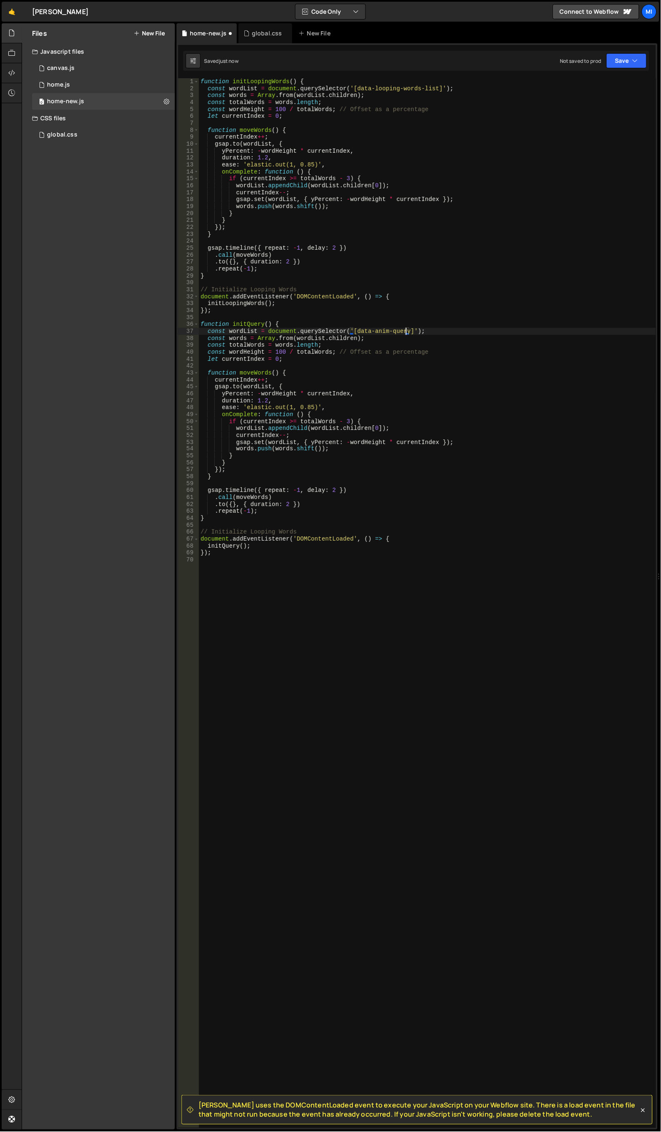
type textarea "const wordList = document.querySelector('[data-looping-words-list]');"
type textarea "});"
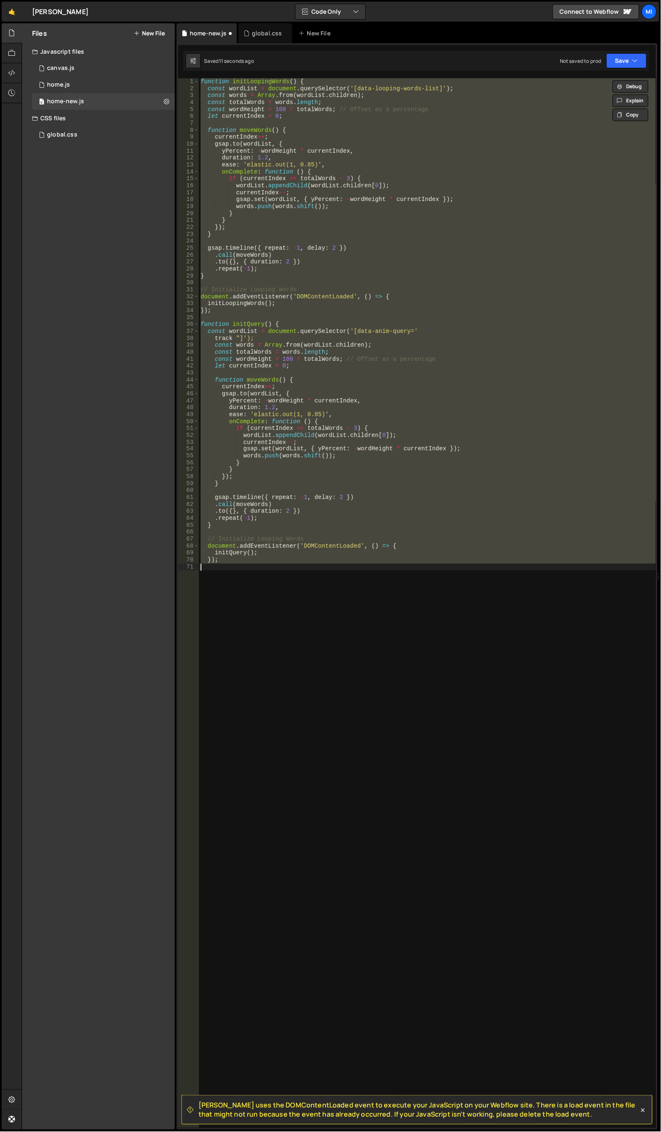
click at [253, 593] on div "function initLoopingWords ( ) { const wordList = document . querySelector ( '[d…" at bounding box center [427, 603] width 457 height 1050
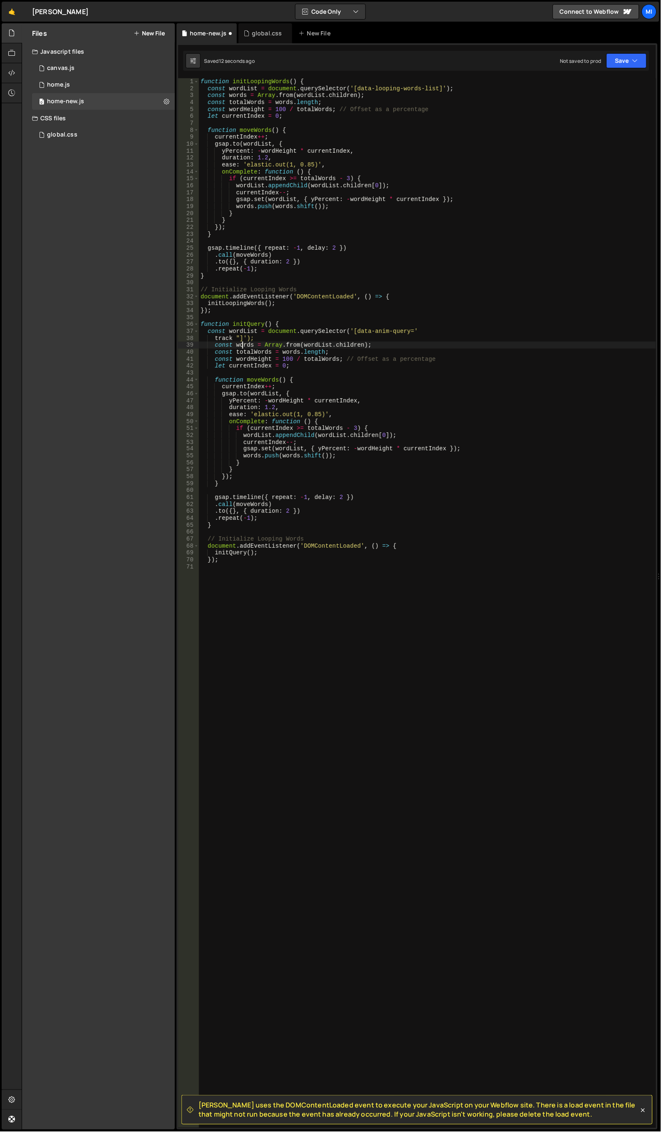
click at [242, 344] on div "function initLoopingWords ( ) { const wordList = document . querySelector ( '[d…" at bounding box center [428, 610] width 458 height 1064
click at [414, 329] on div "function initLoopingWords ( ) { const wordList = document . querySelector ( '[d…" at bounding box center [428, 610] width 458 height 1064
click at [422, 330] on div "function initLoopingWords ( ) { const wordList = document . querySelector ( '[d…" at bounding box center [428, 610] width 458 height 1064
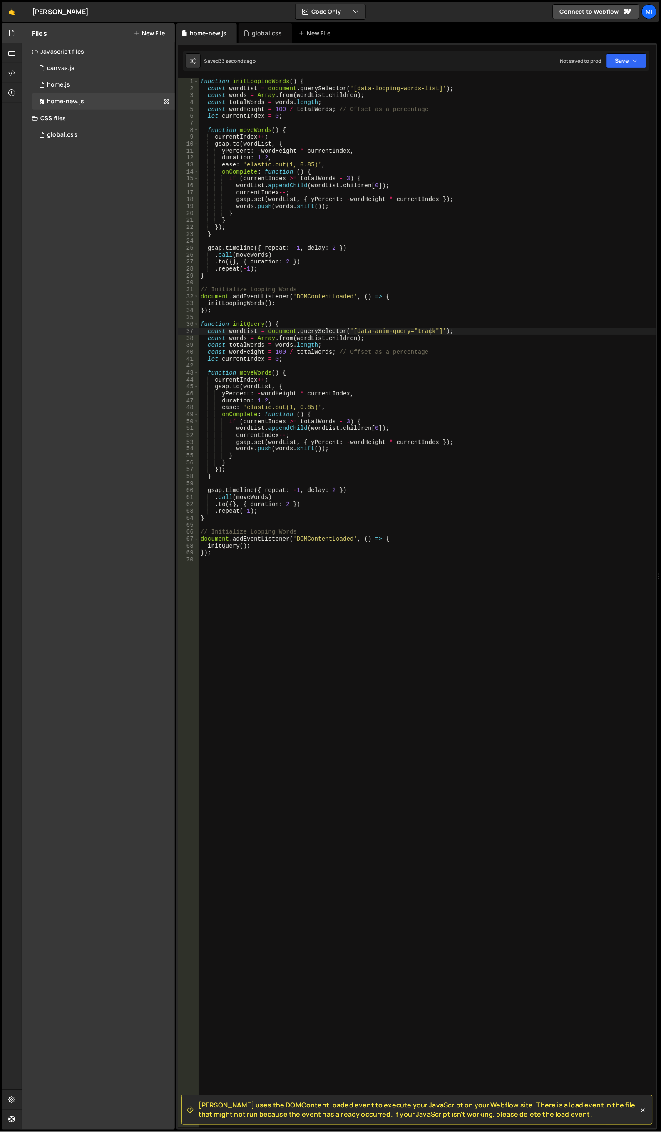
click at [413, 409] on div "function initLoopingWords ( ) { const wordList = document . querySelector ( '[d…" at bounding box center [428, 610] width 458 height 1064
type textarea "ease: 'elastic.out(1, 0.85)',"
click at [256, 42] on div "global.css" at bounding box center [265, 33] width 54 height 20
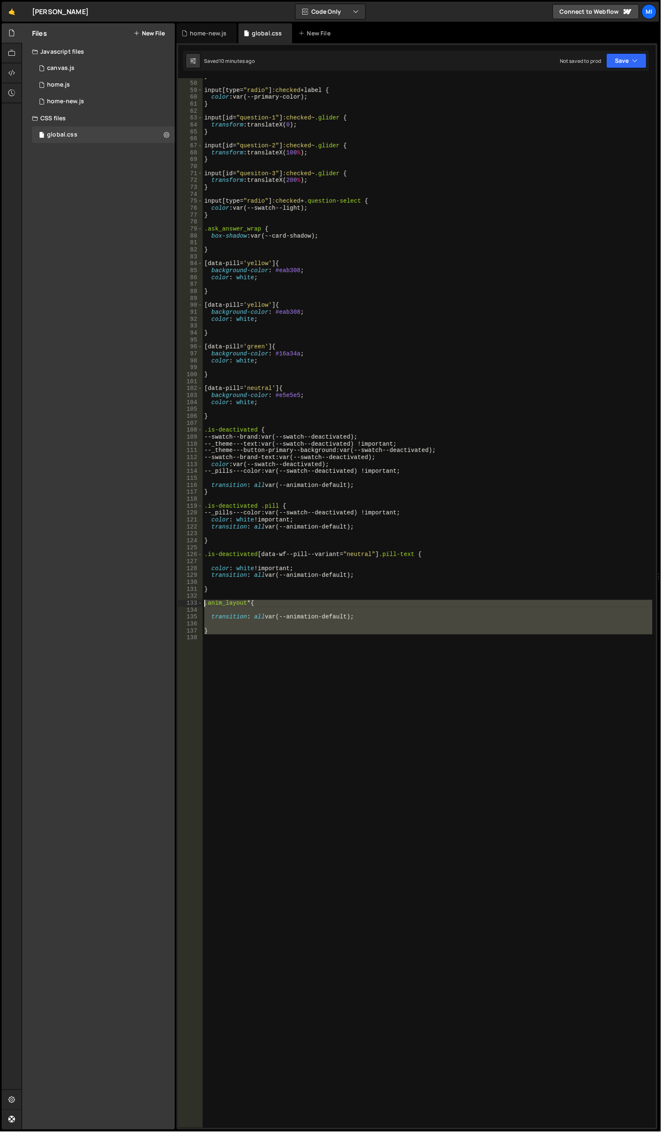
drag, startPoint x: 263, startPoint y: 651, endPoint x: 184, endPoint y: 601, distance: 93.5
click at [184, 601] on div "57 58 59 60 61 62 63 64 65 66 67 68 69 70 71 72 73 74 75 76 77 78 79 80 81 82 8…" at bounding box center [417, 603] width 478 height 1050
type textarea ".anim_layout * {"
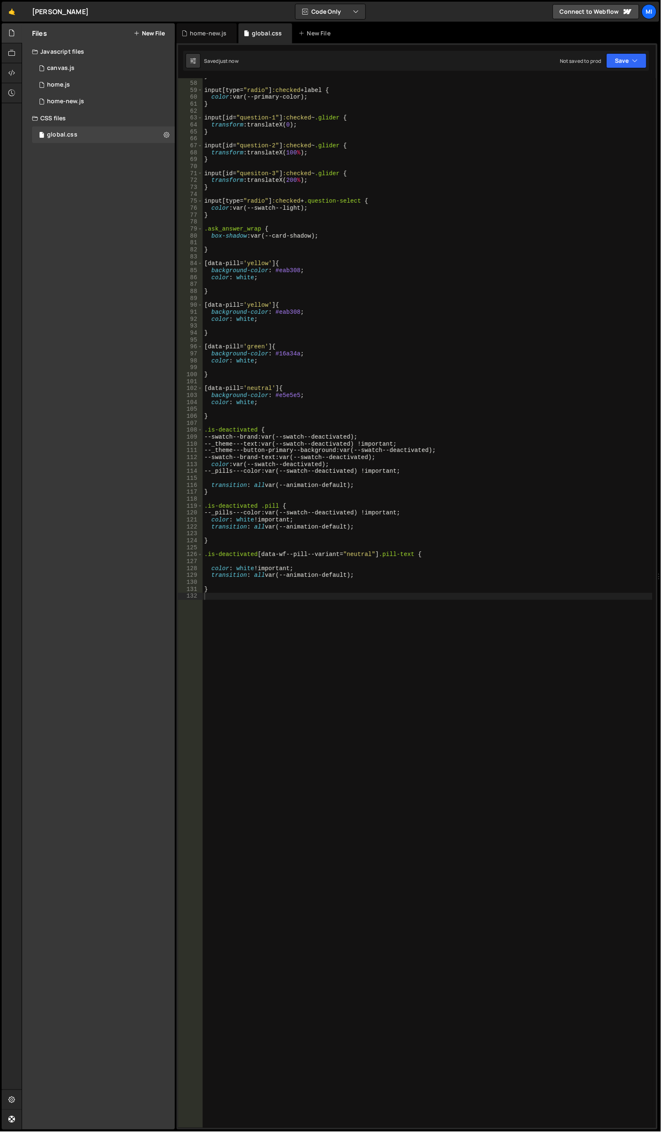
click at [230, 689] on div "} input [ type = " radio " ] :checked + label { color : var(--primary-color) ; …" at bounding box center [428, 548] width 450 height 951
paste textarea "}"
type textarea "}"
click at [206, 34] on div "home-new.js" at bounding box center [208, 33] width 37 height 8
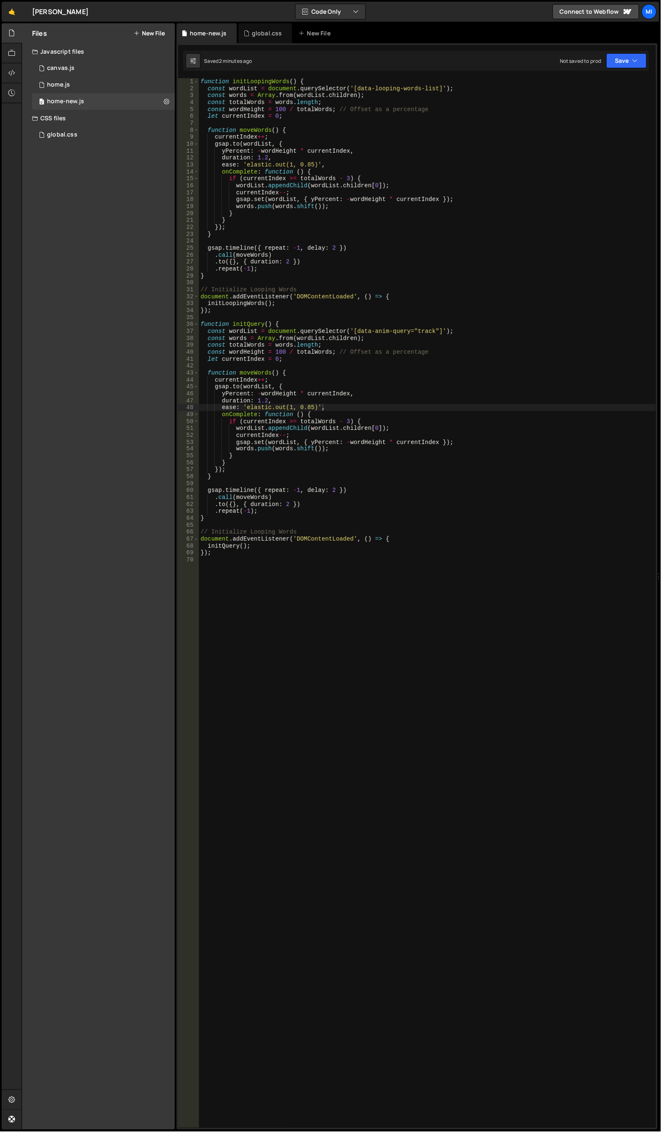
scroll to position [0, 0]
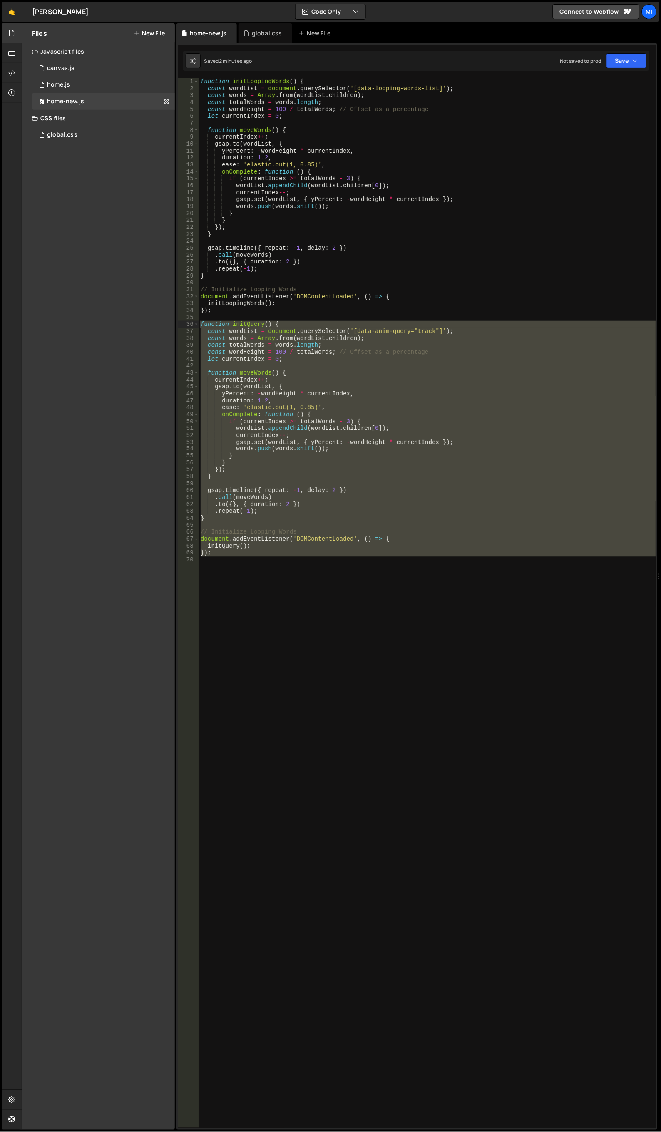
drag, startPoint x: 224, startPoint y: 573, endPoint x: 159, endPoint y: 326, distance: 255.3
click at [159, 326] on div "Files New File Javascript files 0 canvas.js 0 0 home.js 0 0 home-new.js 0" at bounding box center [341, 576] width 639 height 1107
paste textarea "}"
type textarea "}"
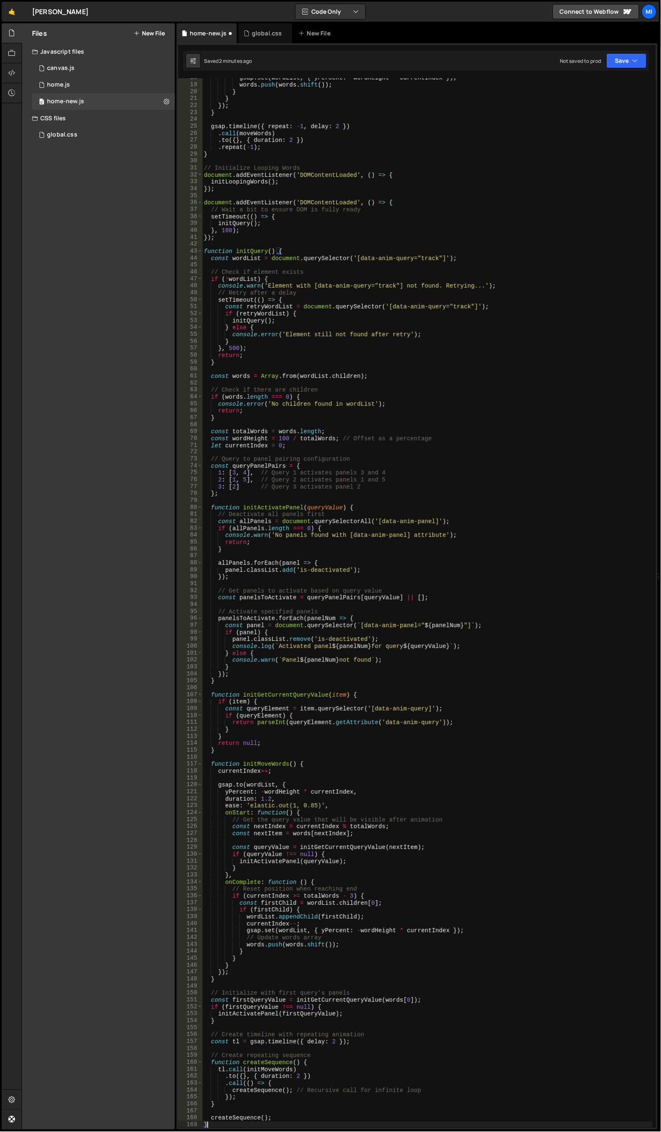
scroll to position [122, 0]
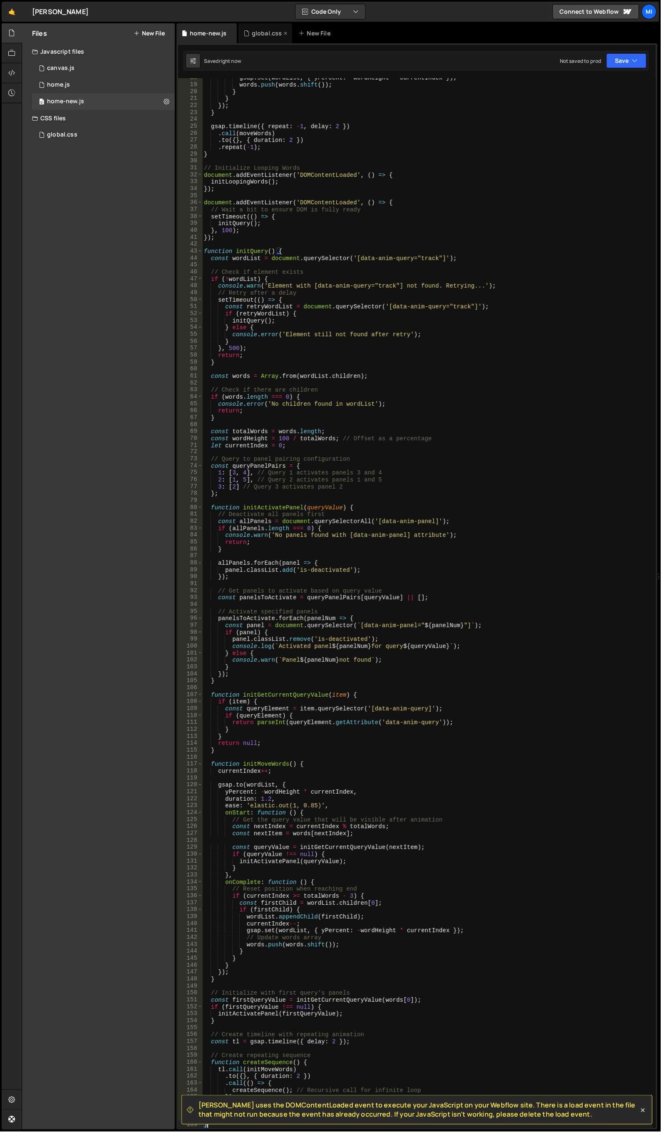
click at [258, 38] on div "global.css" at bounding box center [265, 33] width 54 height 20
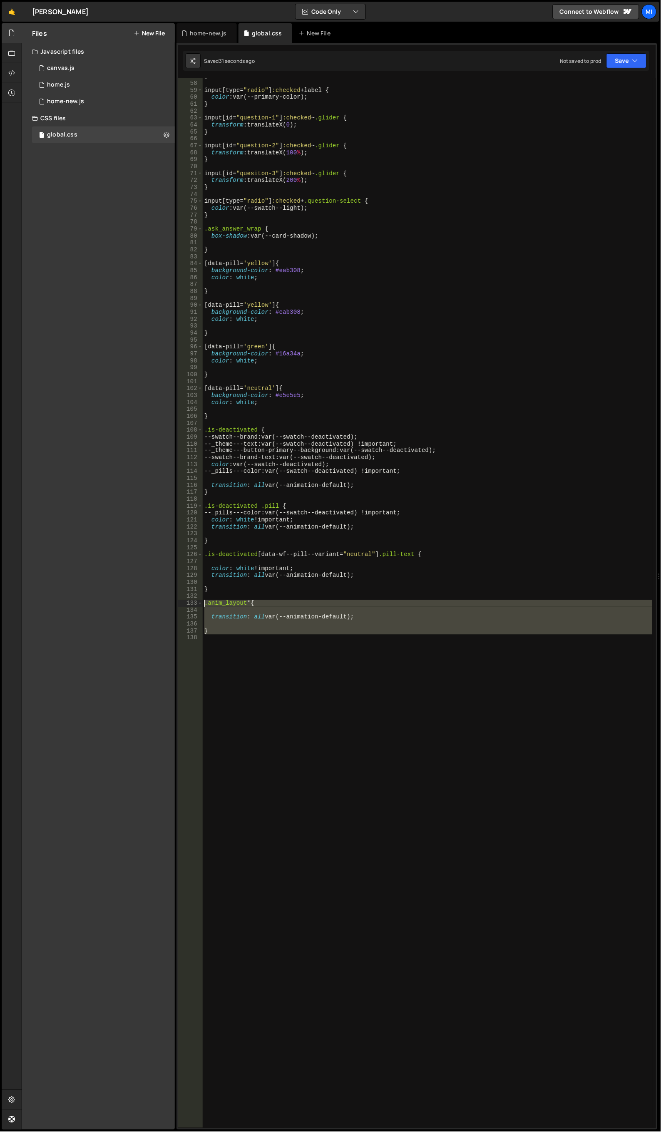
drag, startPoint x: 247, startPoint y: 705, endPoint x: 189, endPoint y: 598, distance: 121.0
click at [189, 598] on div "57 58 59 60 61 62 63 64 65 66 67 68 69 70 71 72 73 74 75 76 77 78 79 80 81 82 8…" at bounding box center [417, 603] width 478 height 1050
click at [245, 605] on div "} input [ type = " radio " ] :checked + label { color : var(--primary-color) ; …" at bounding box center [428, 603] width 450 height 1050
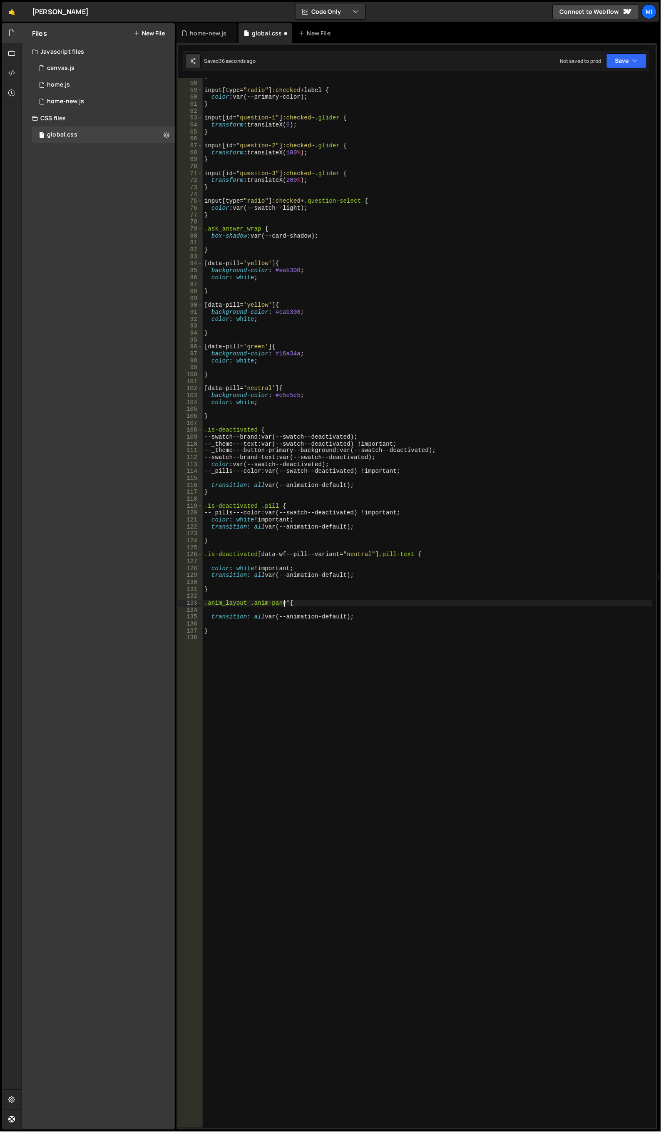
scroll to position [0, 6]
type textarea ".anim_layout .anim-panel * {"
click at [196, 42] on div "home-new.js" at bounding box center [206, 33] width 60 height 20
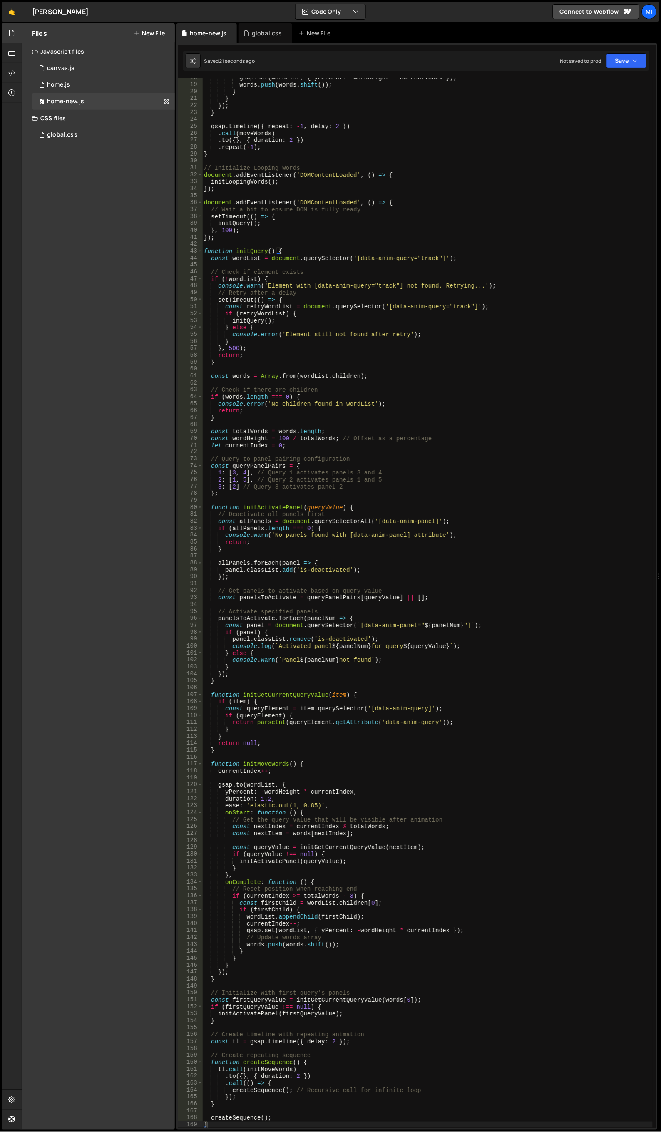
click at [321, 365] on div "gsap . set ( wordList , { yPercent : - wordHeight * currentIndex }) ; words . p…" at bounding box center [427, 606] width 451 height 1064
click at [237, 489] on div "gsap . set ( wordList , { yPercent : - wordHeight * currentIndex }) ; words . p…" at bounding box center [427, 606] width 451 height 1064
type textarea "3: [2] // Query 3 activates panel 2"
click at [295, 498] on div "gsap . set ( wordList , { yPercent : - wordHeight * currentIndex }) ; words . p…" at bounding box center [427, 606] width 451 height 1064
